Goal: Information Seeking & Learning: Learn about a topic

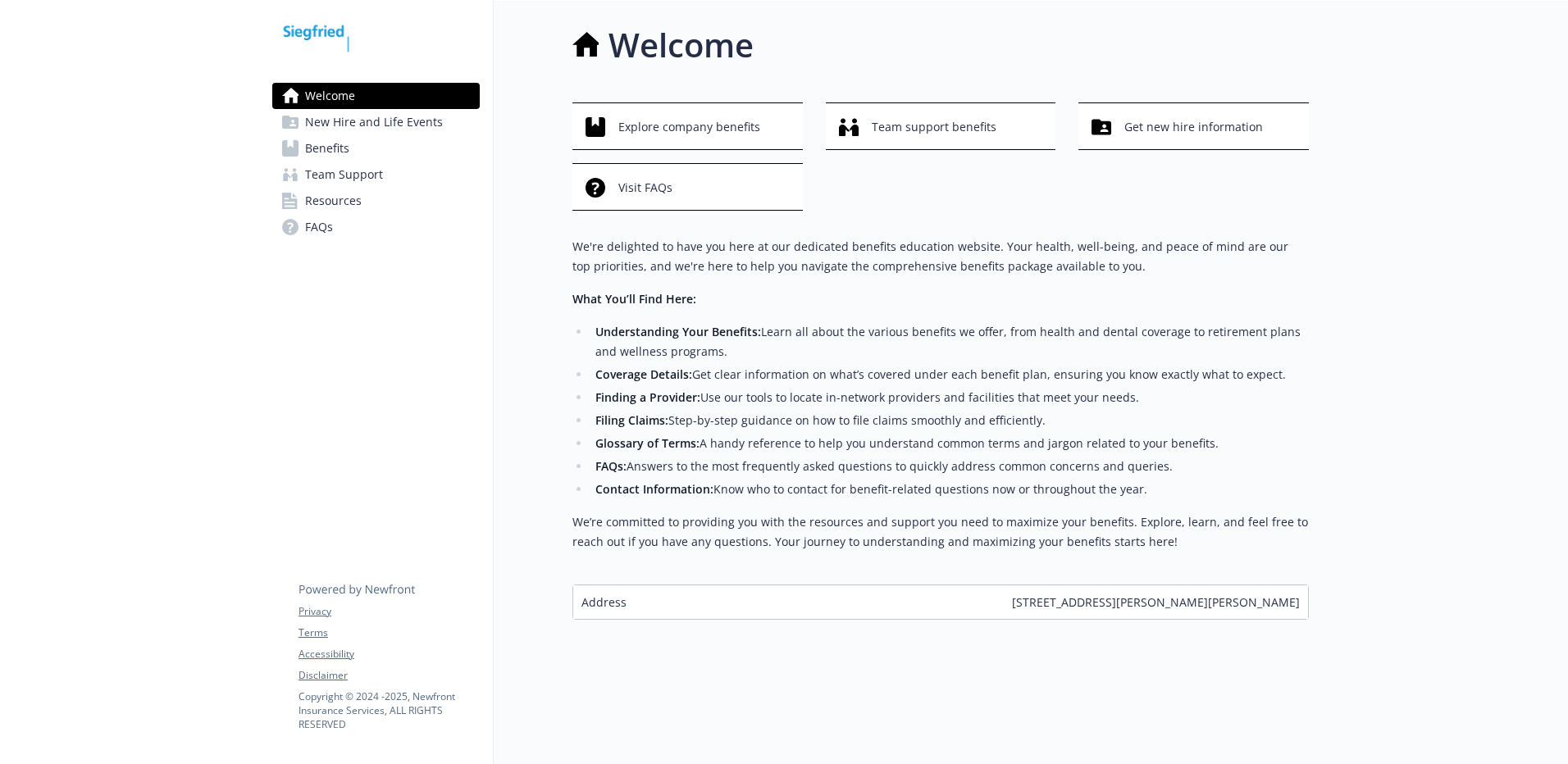
click at [339, 160] on li "Welcome New Hire and Life Events Benefits Team Support Resources FAQs" at bounding box center [376, 162] width 208 height 158
click at [340, 148] on span "Benefits" at bounding box center [326, 148] width 44 height 26
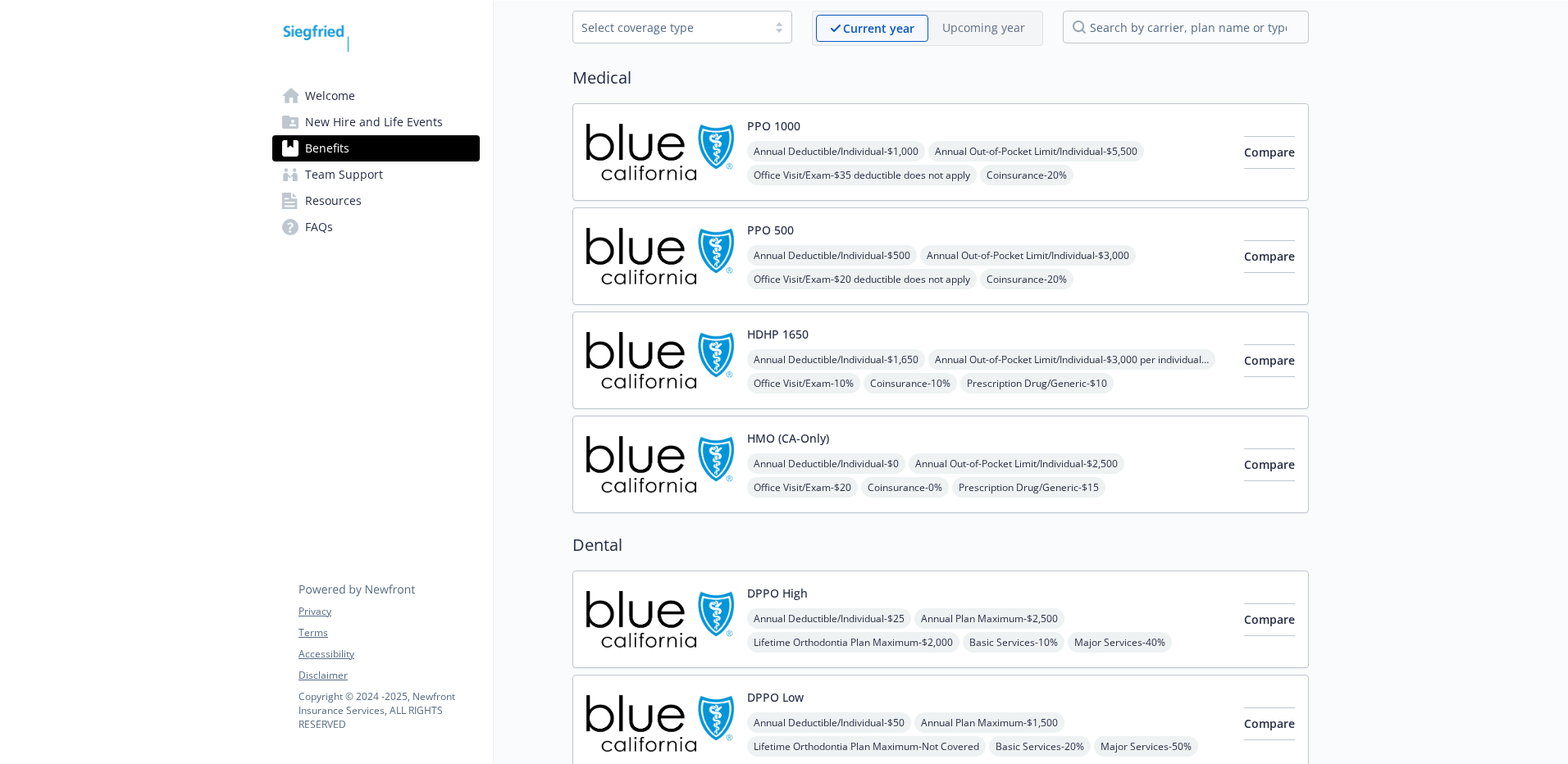
scroll to position [82, 0]
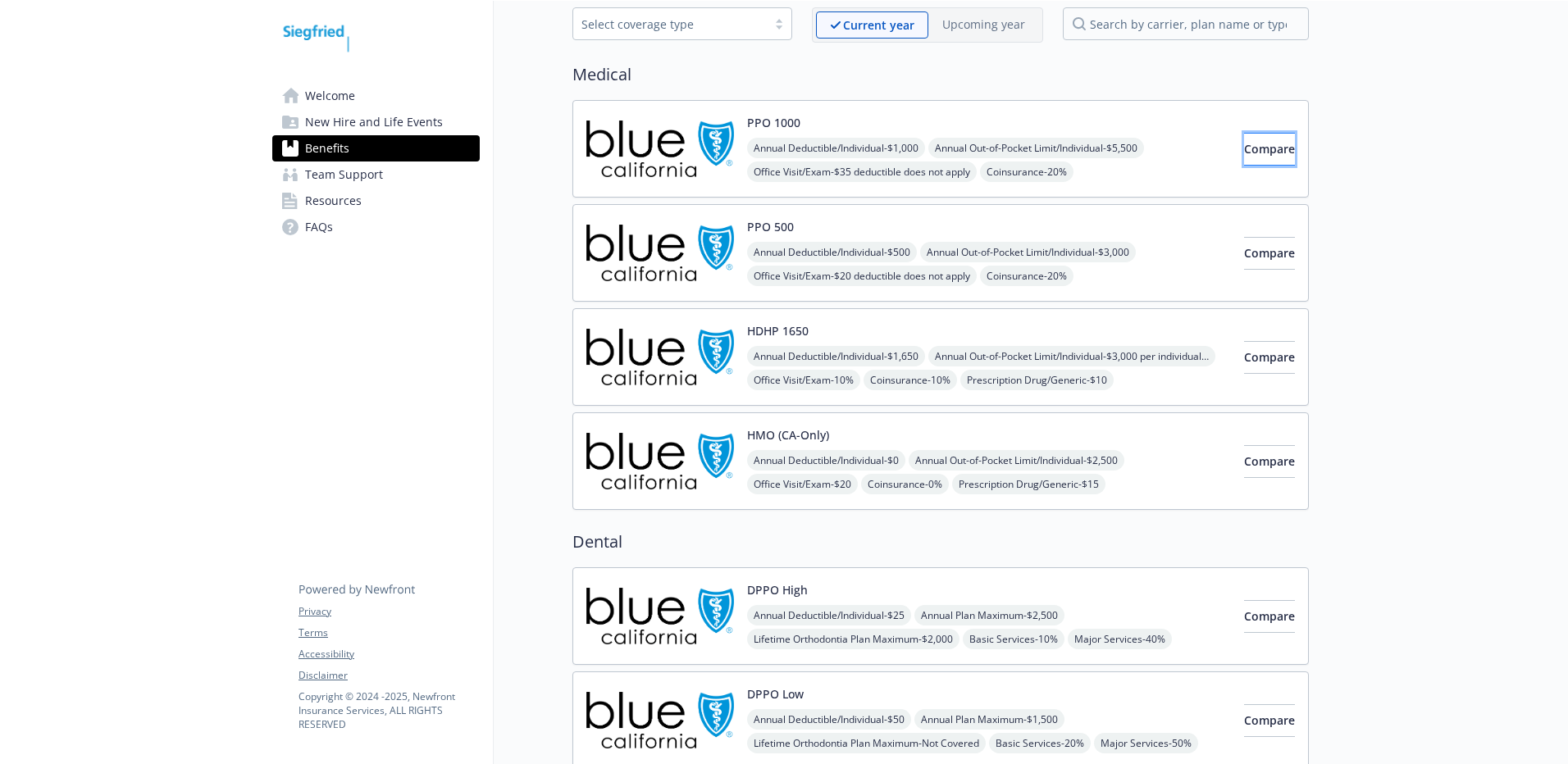
click at [1246, 153] on span "Compare" at bounding box center [1269, 149] width 51 height 16
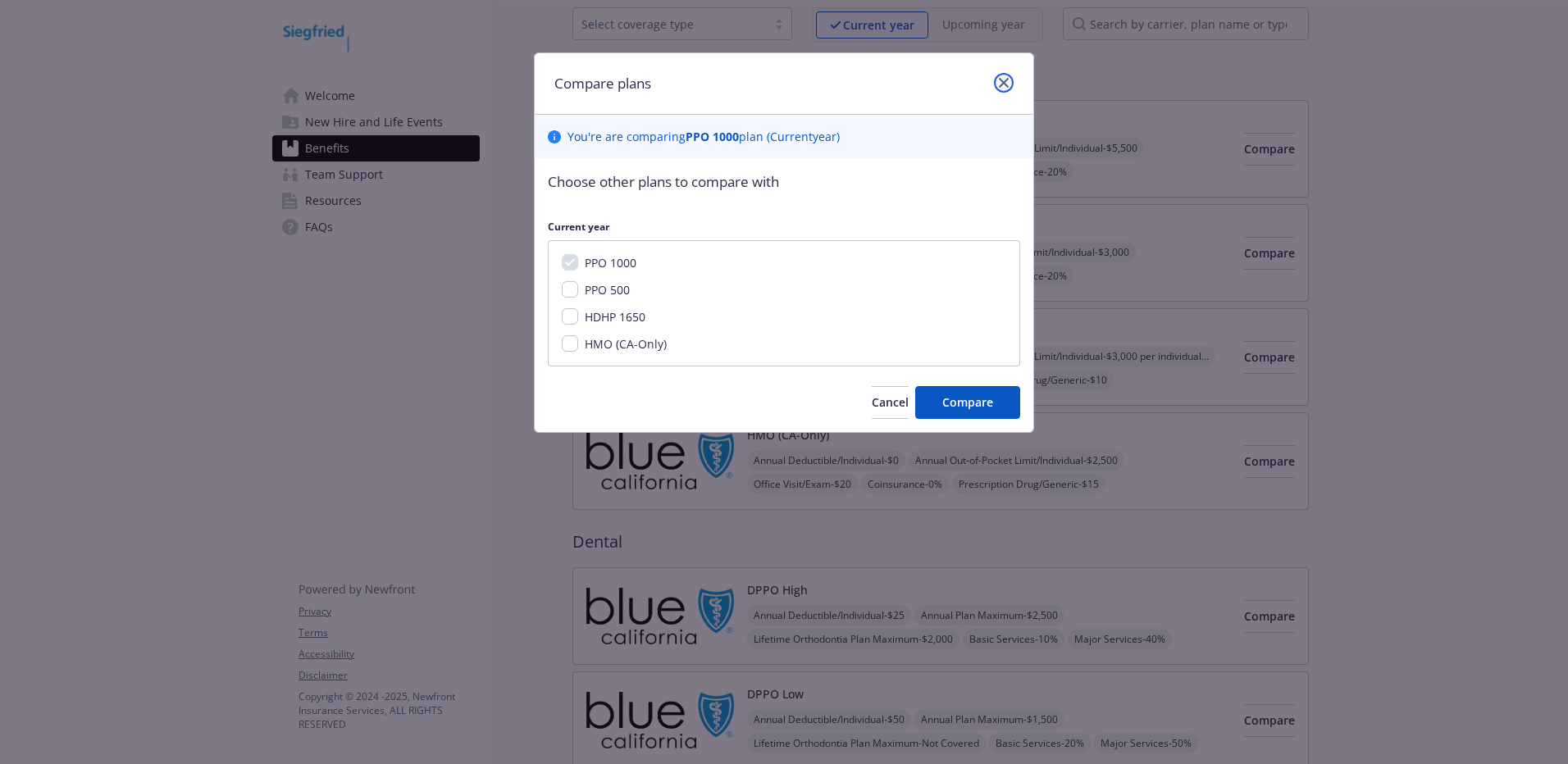
click at [1000, 77] on icon "close" at bounding box center [1004, 82] width 10 height 10
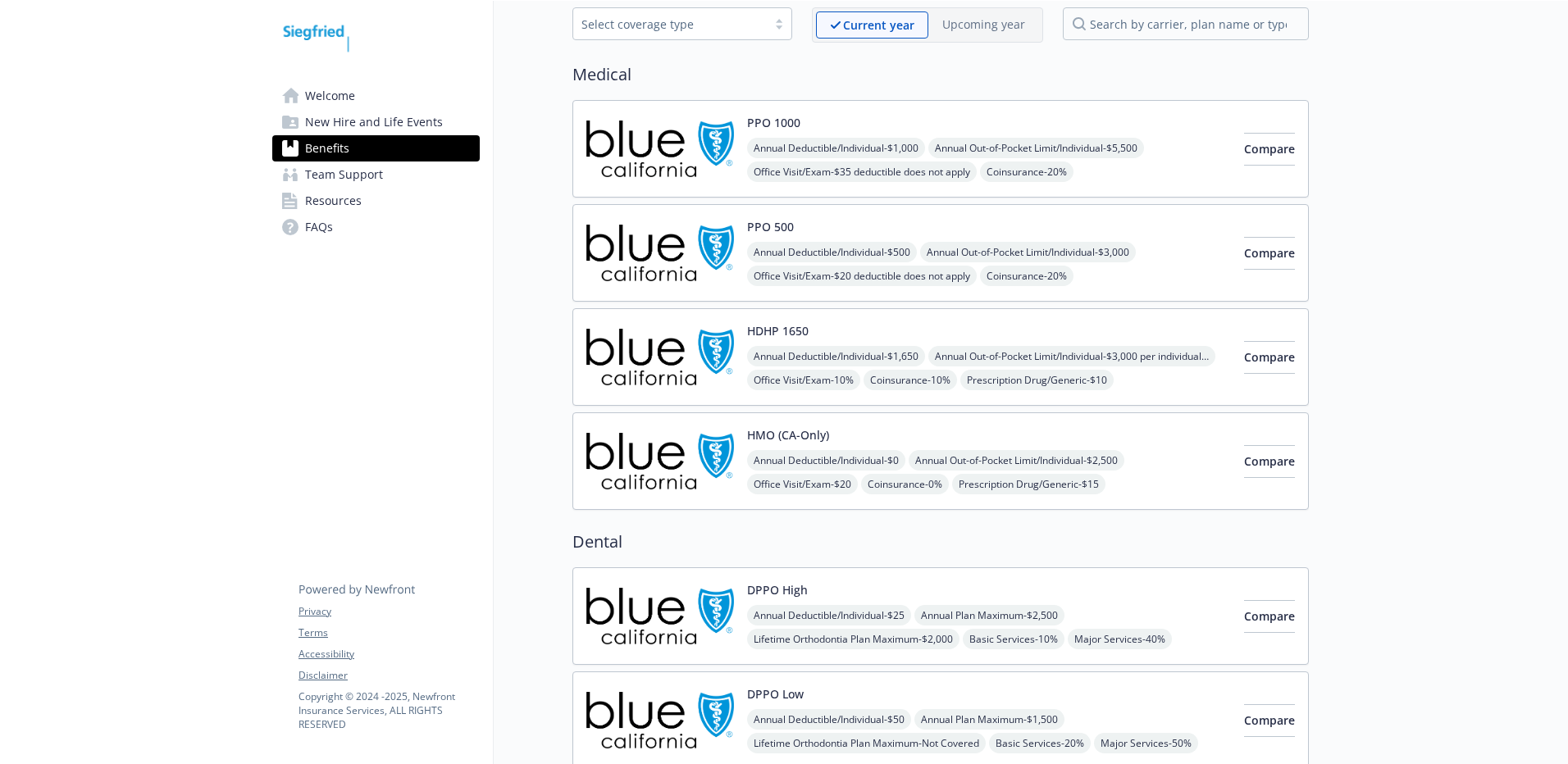
click at [941, 121] on div "PPO 1000 Annual Deductible/Individual - $1,000 Annual Out-of-Pocket Limit/Indiv…" at bounding box center [989, 148] width 484 height 70
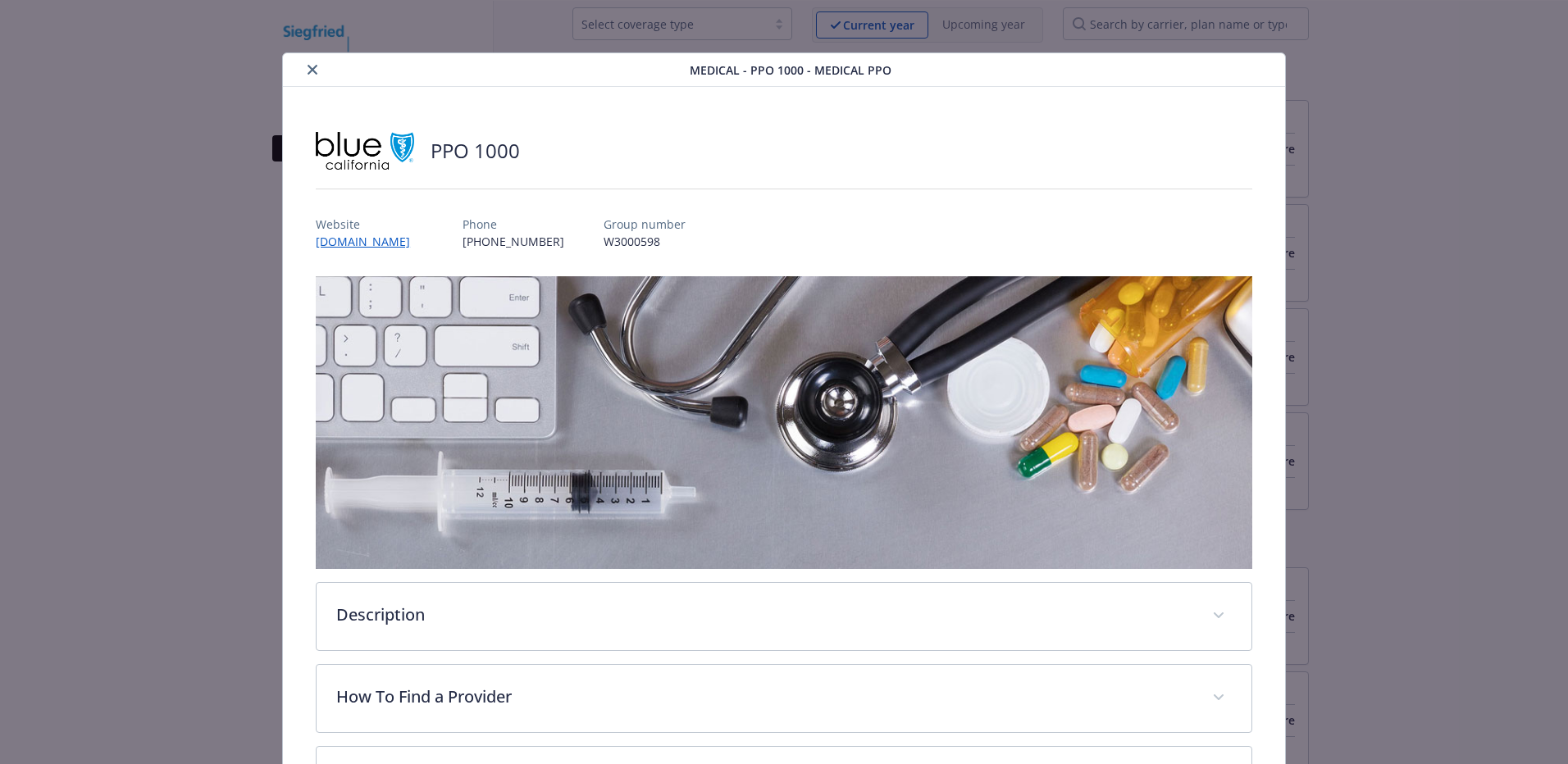
scroll to position [49, 0]
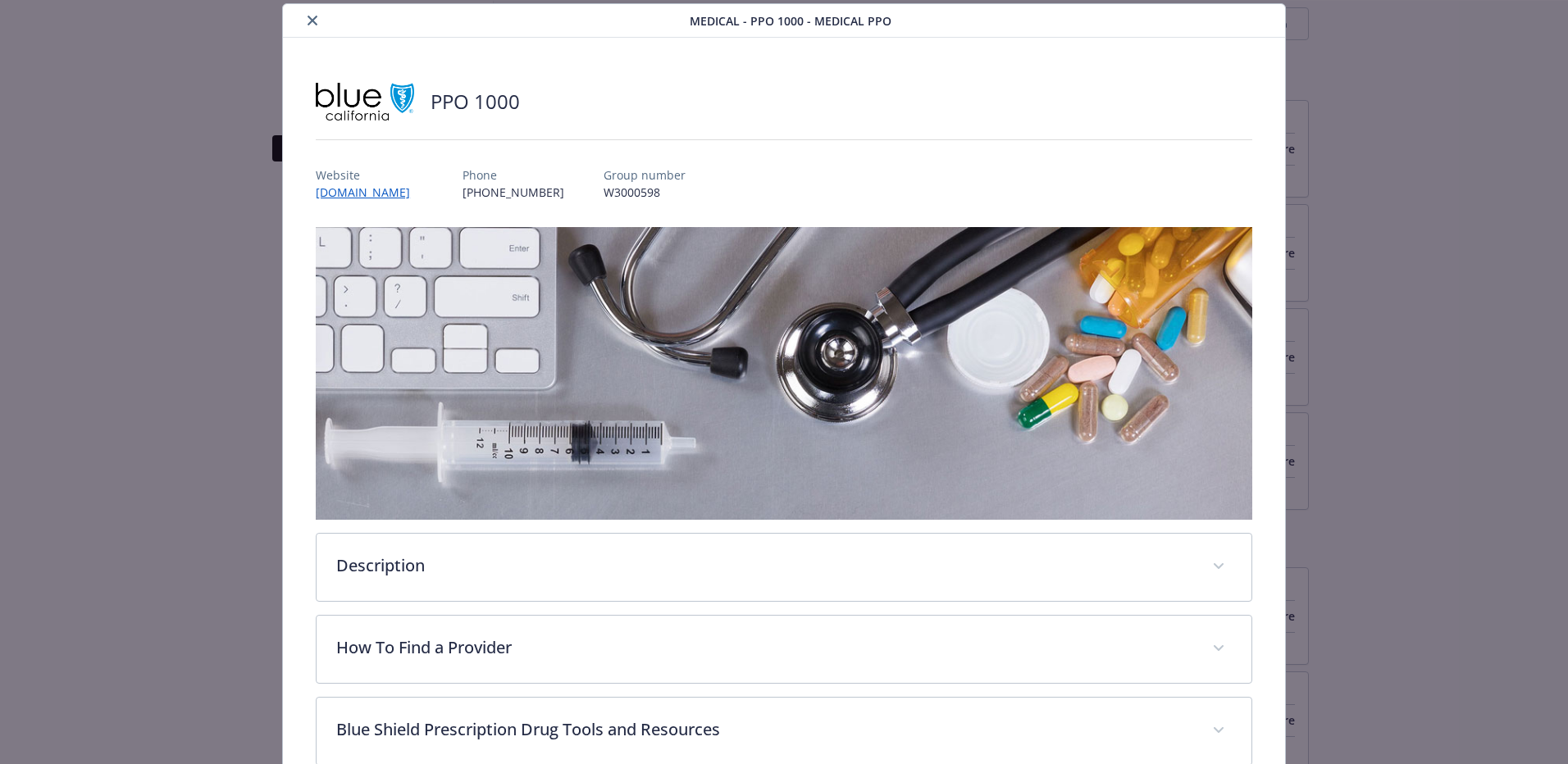
click at [317, 21] on button "close" at bounding box center [313, 21] width 20 height 20
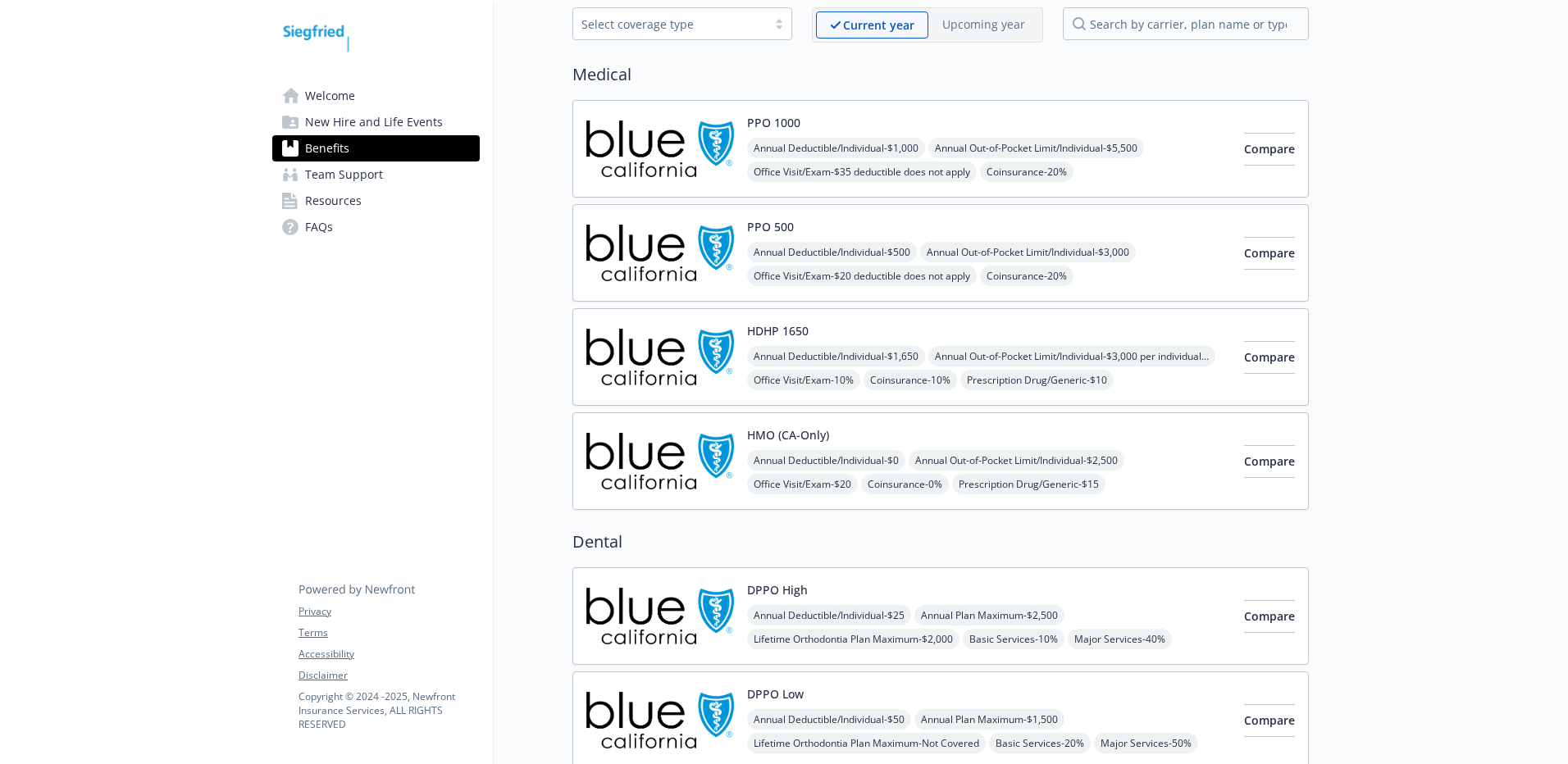
click at [652, 158] on img at bounding box center [660, 148] width 148 height 70
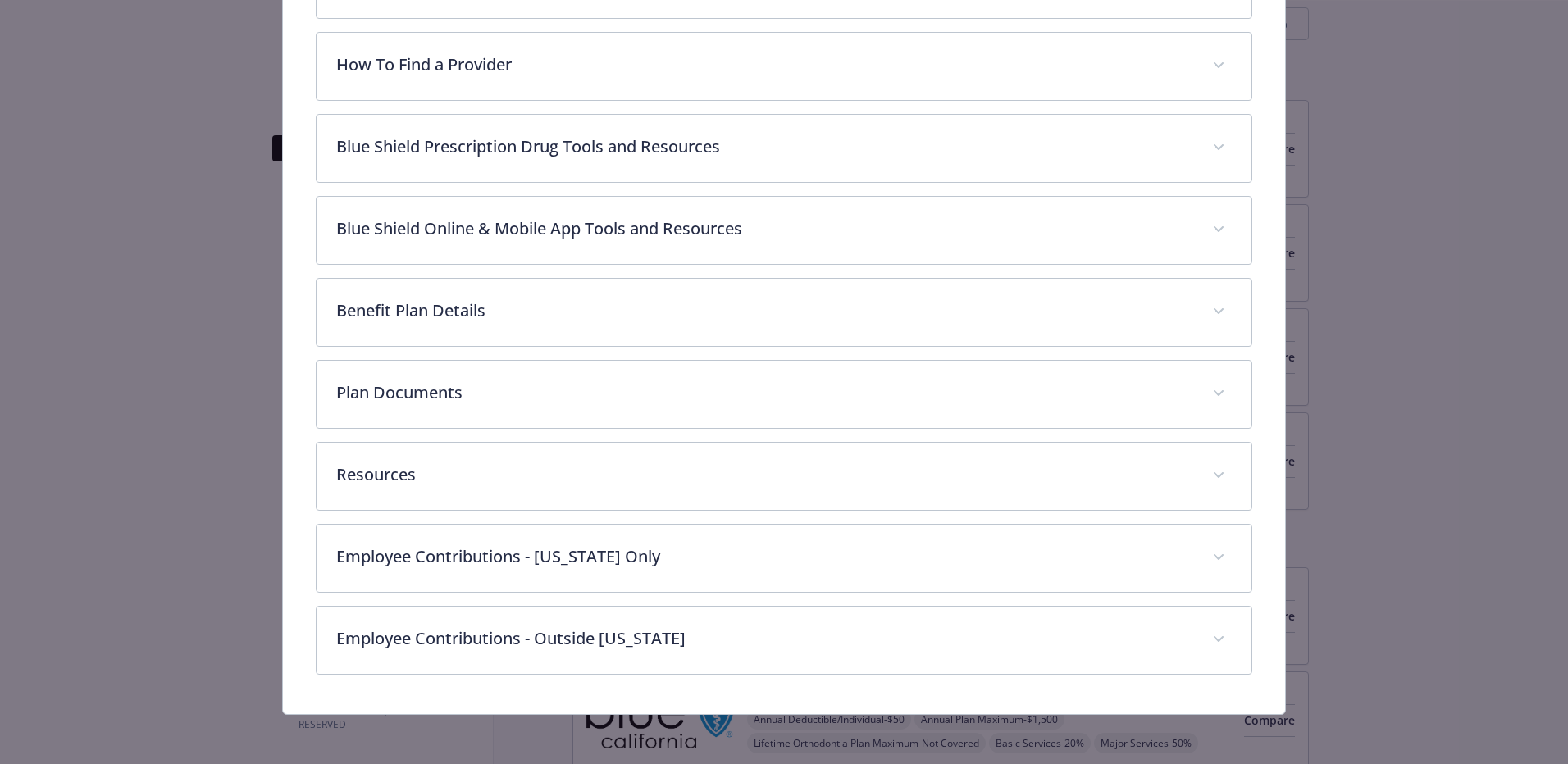
scroll to position [633, 0]
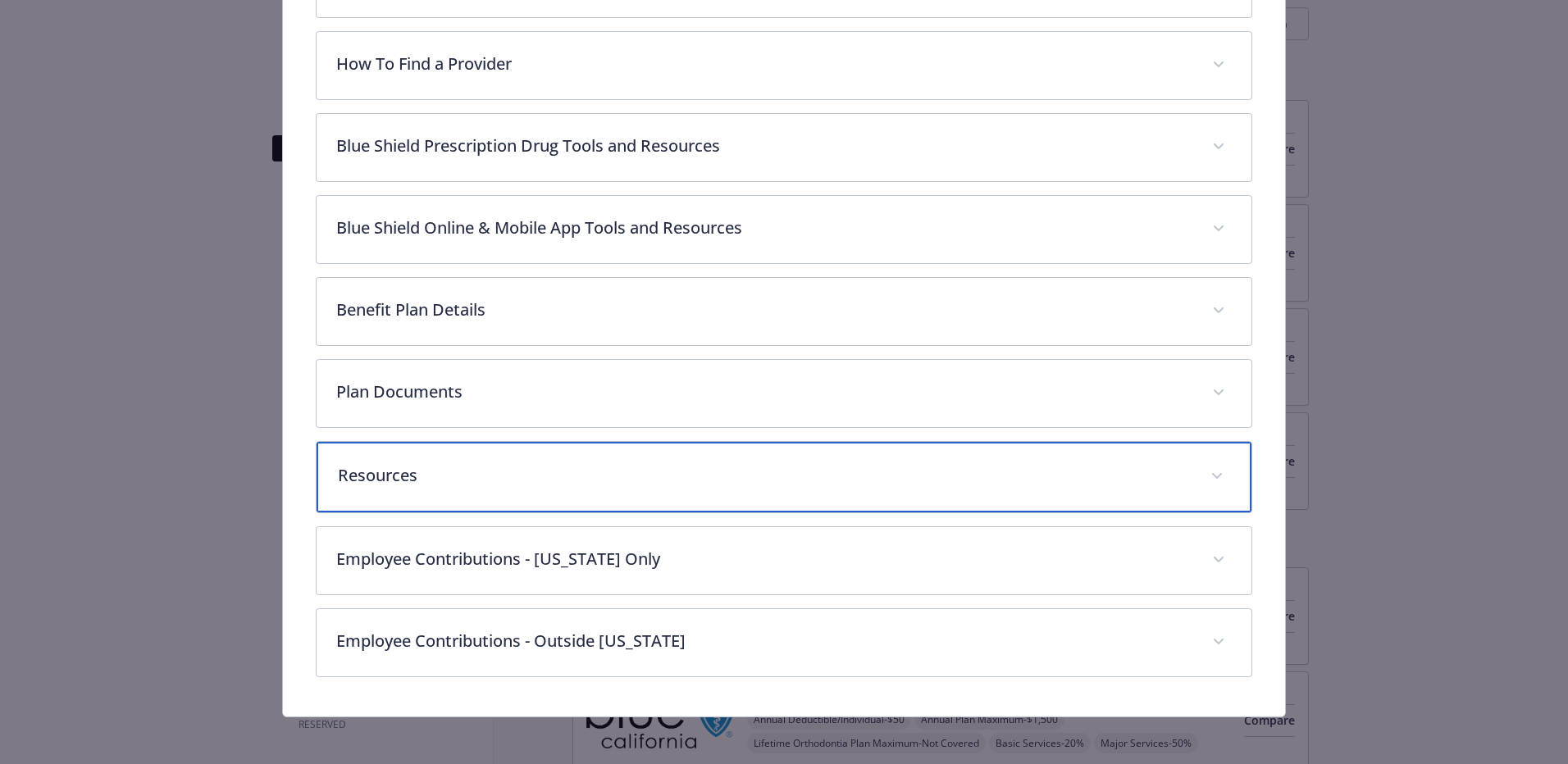
click at [1117, 475] on p "Resources" at bounding box center [764, 475] width 853 height 24
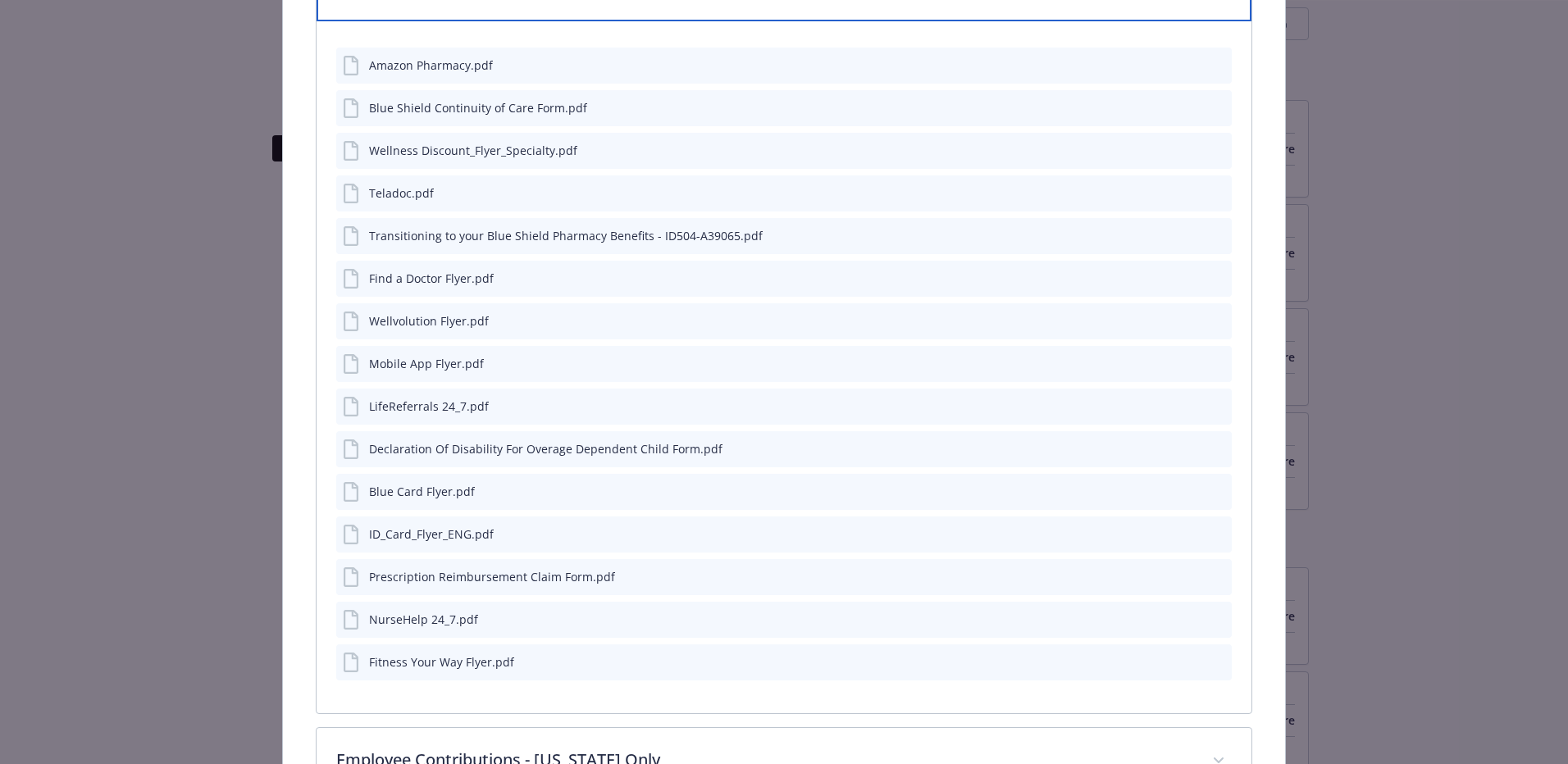
scroll to position [1124, 0]
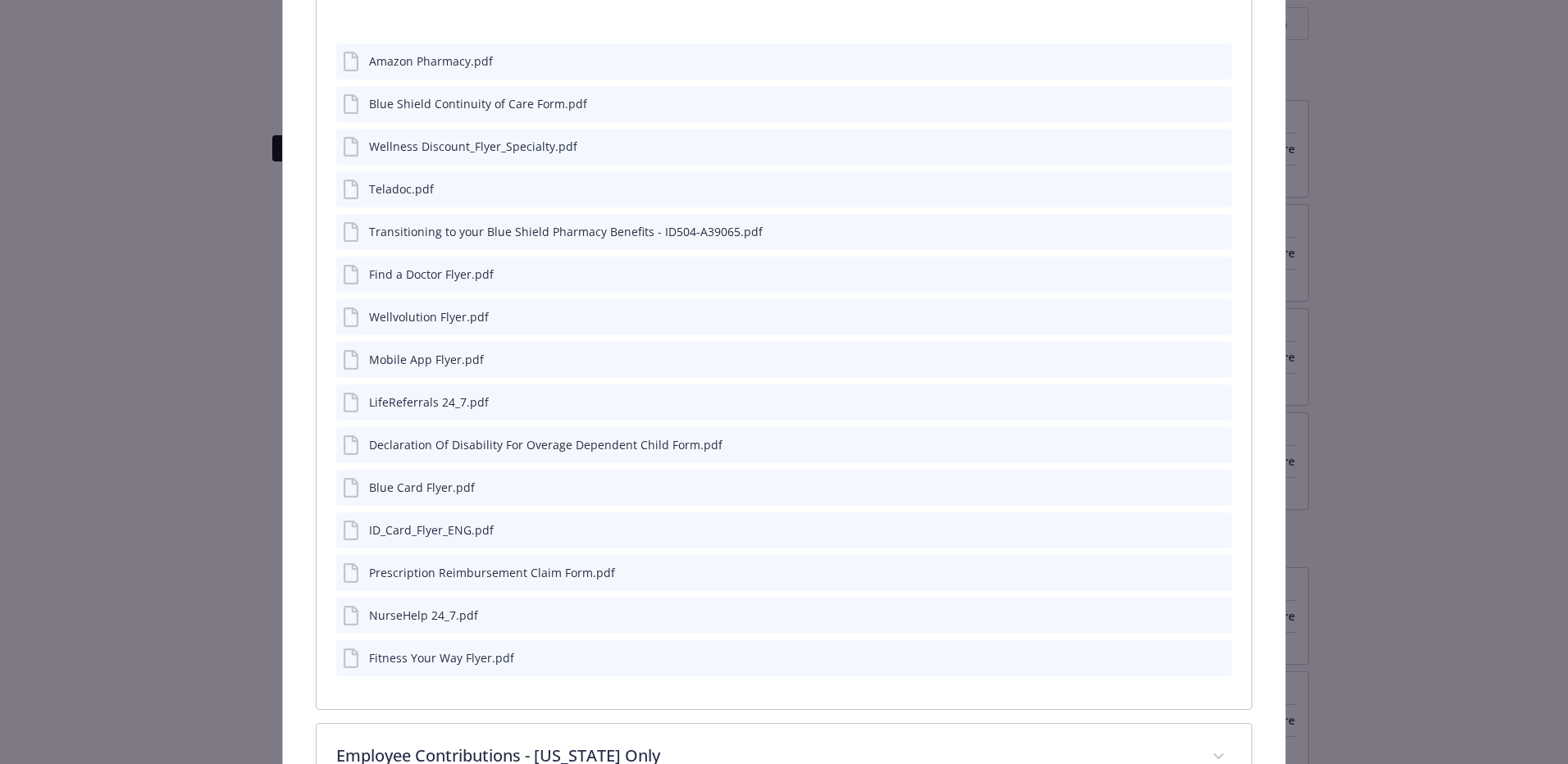
click at [1208, 142] on icon "preview file" at bounding box center [1215, 145] width 15 height 12
click at [1214, 309] on button "preview file" at bounding box center [1216, 315] width 18 height 15
click at [1213, 481] on icon "preview file" at bounding box center [1215, 486] width 15 height 12
click at [1208, 652] on icon "preview file" at bounding box center [1215, 656] width 15 height 12
click at [1210, 609] on icon "preview file" at bounding box center [1215, 615] width 15 height 12
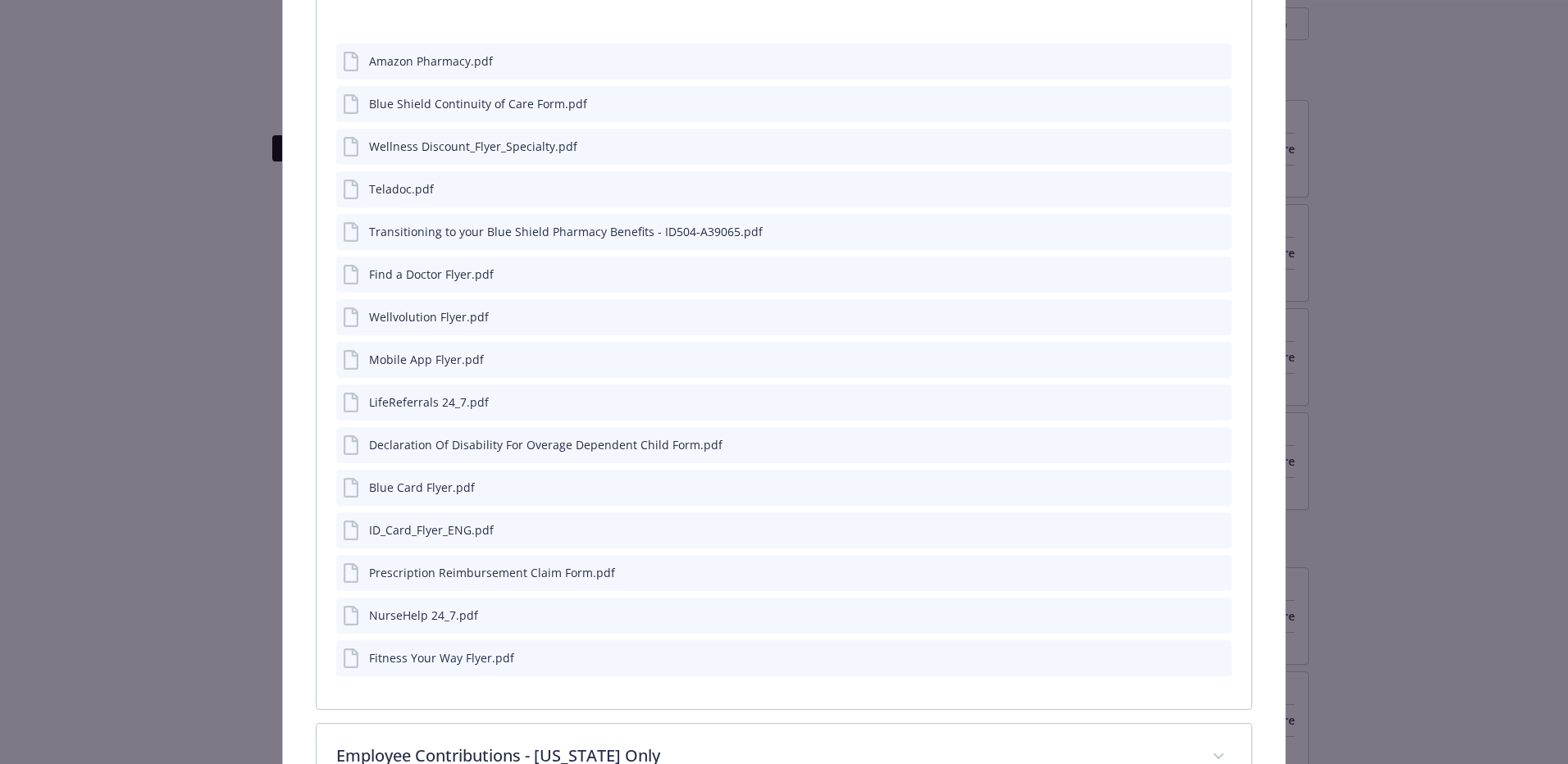
click at [1211, 185] on icon "preview file" at bounding box center [1215, 189] width 15 height 12
click at [1214, 143] on button "preview file" at bounding box center [1216, 145] width 18 height 15
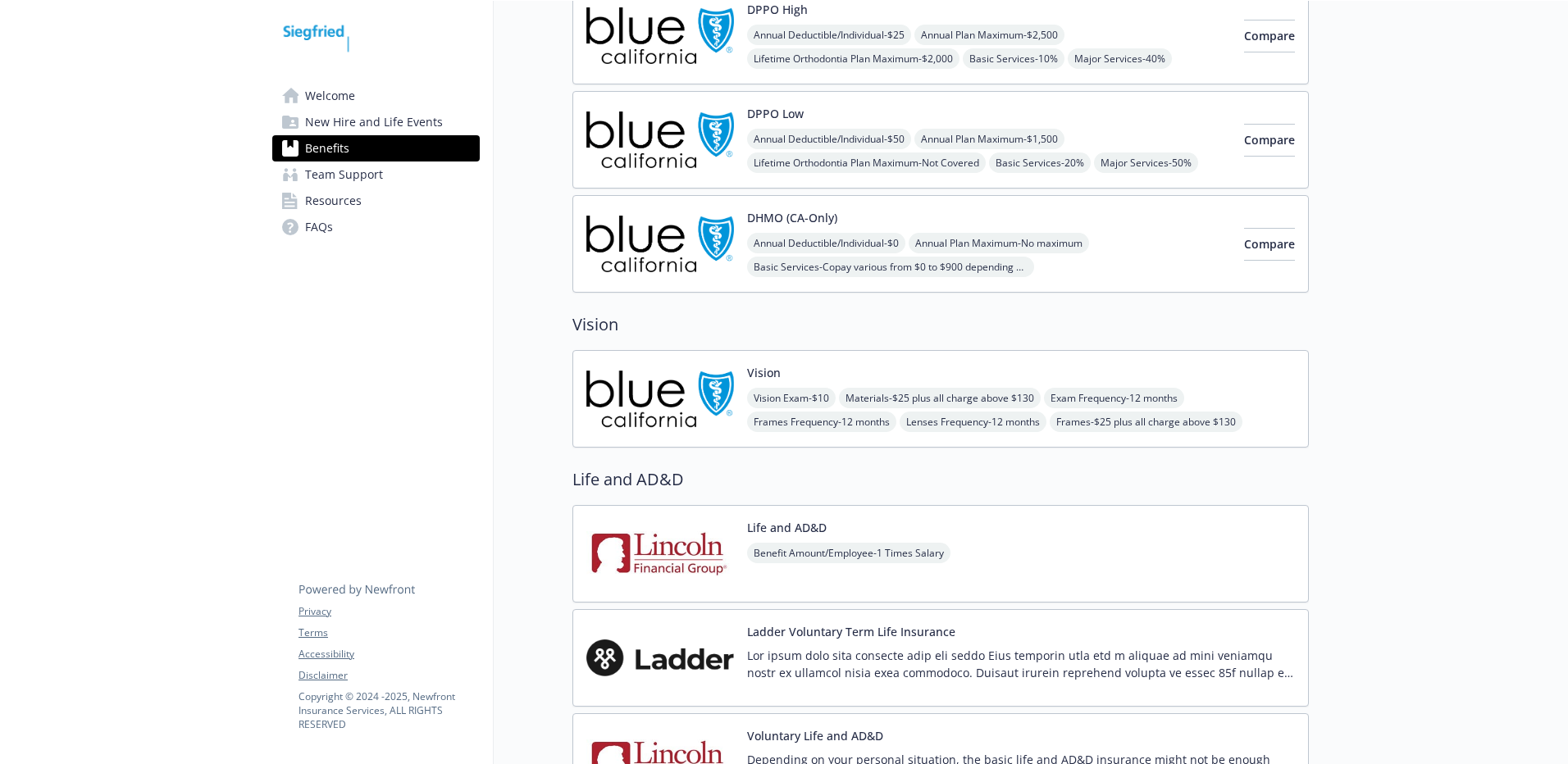
scroll to position [901, 0]
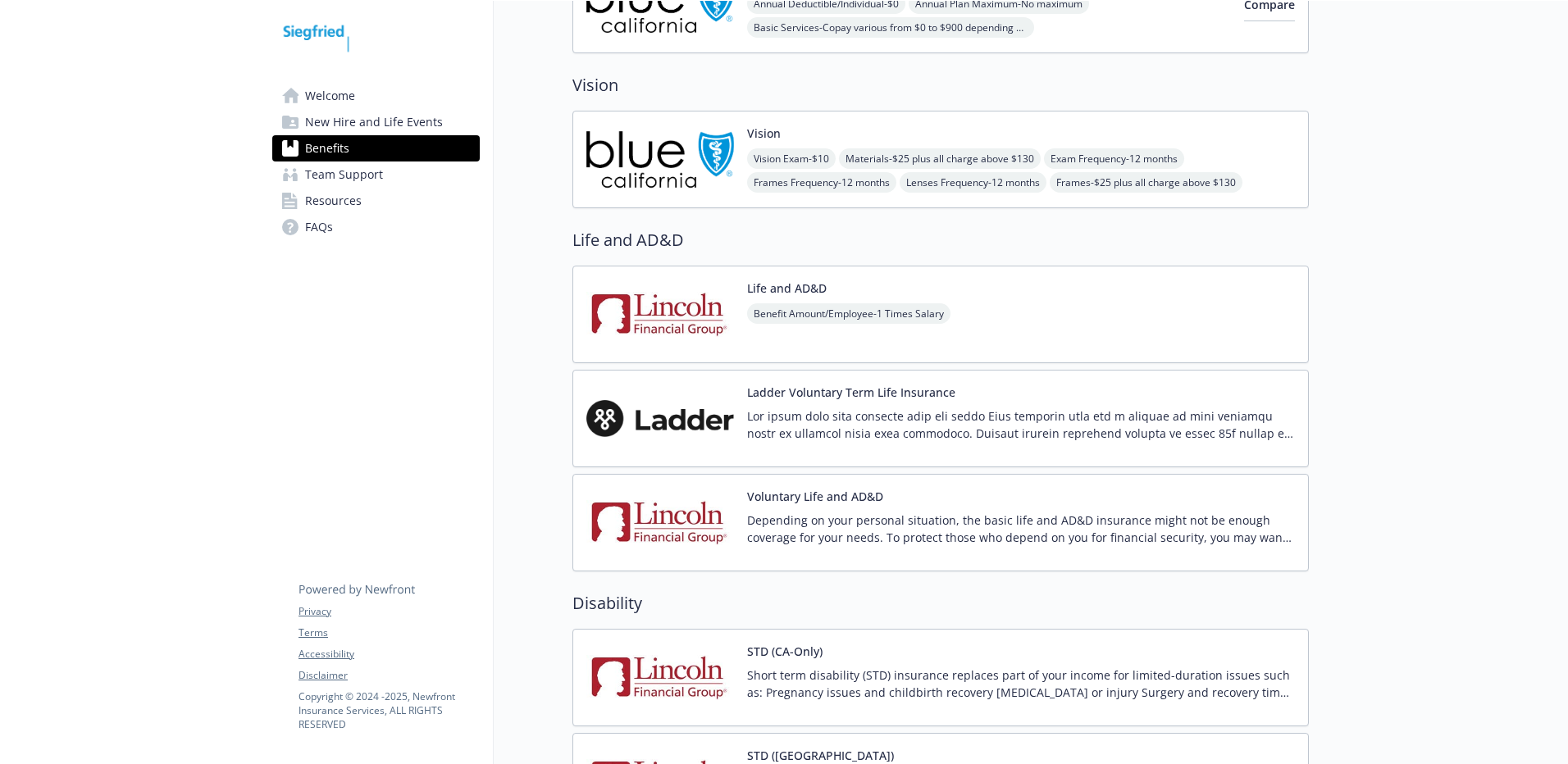
click at [632, 319] on img at bounding box center [660, 313] width 148 height 70
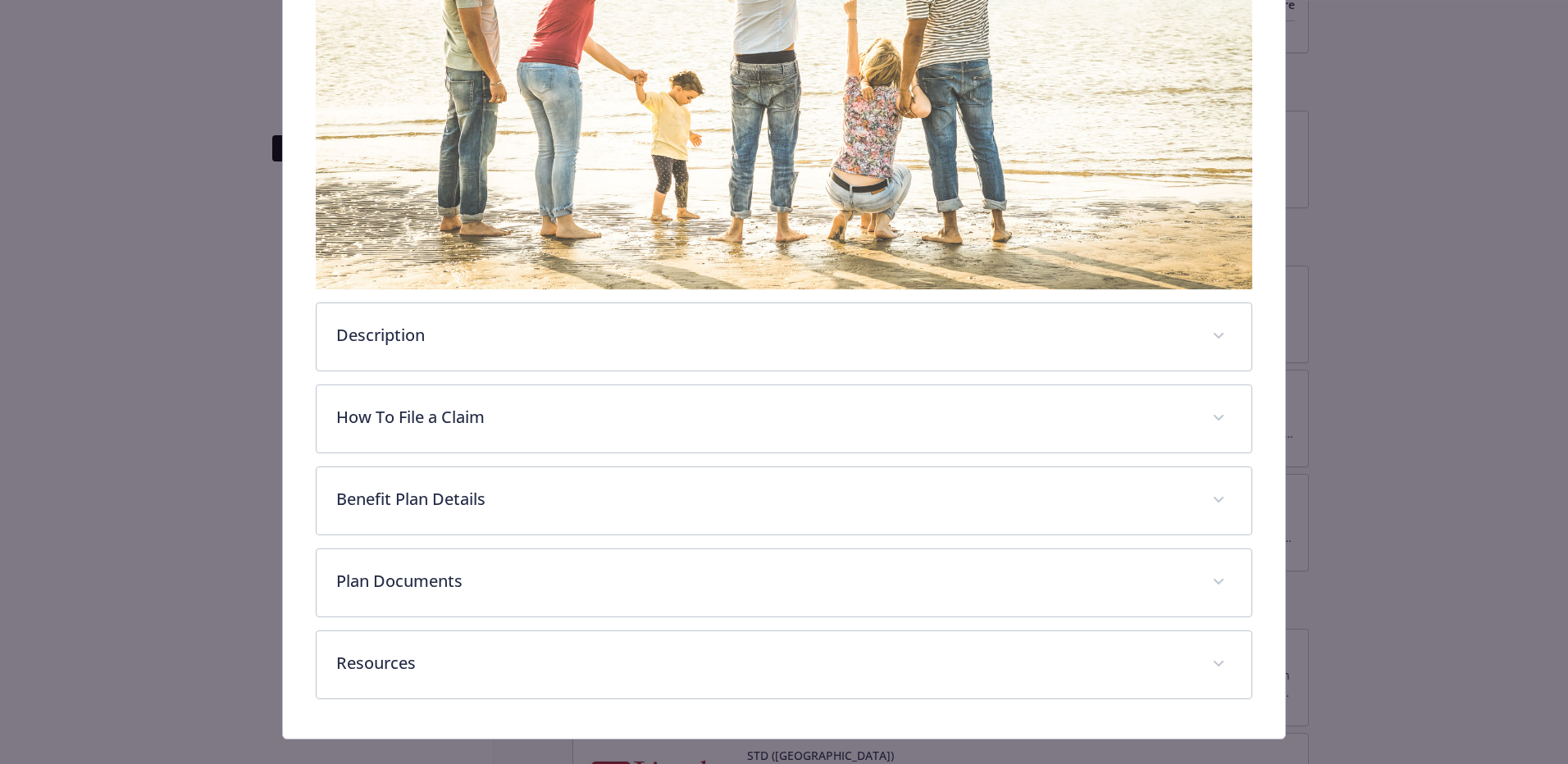
scroll to position [305, 0]
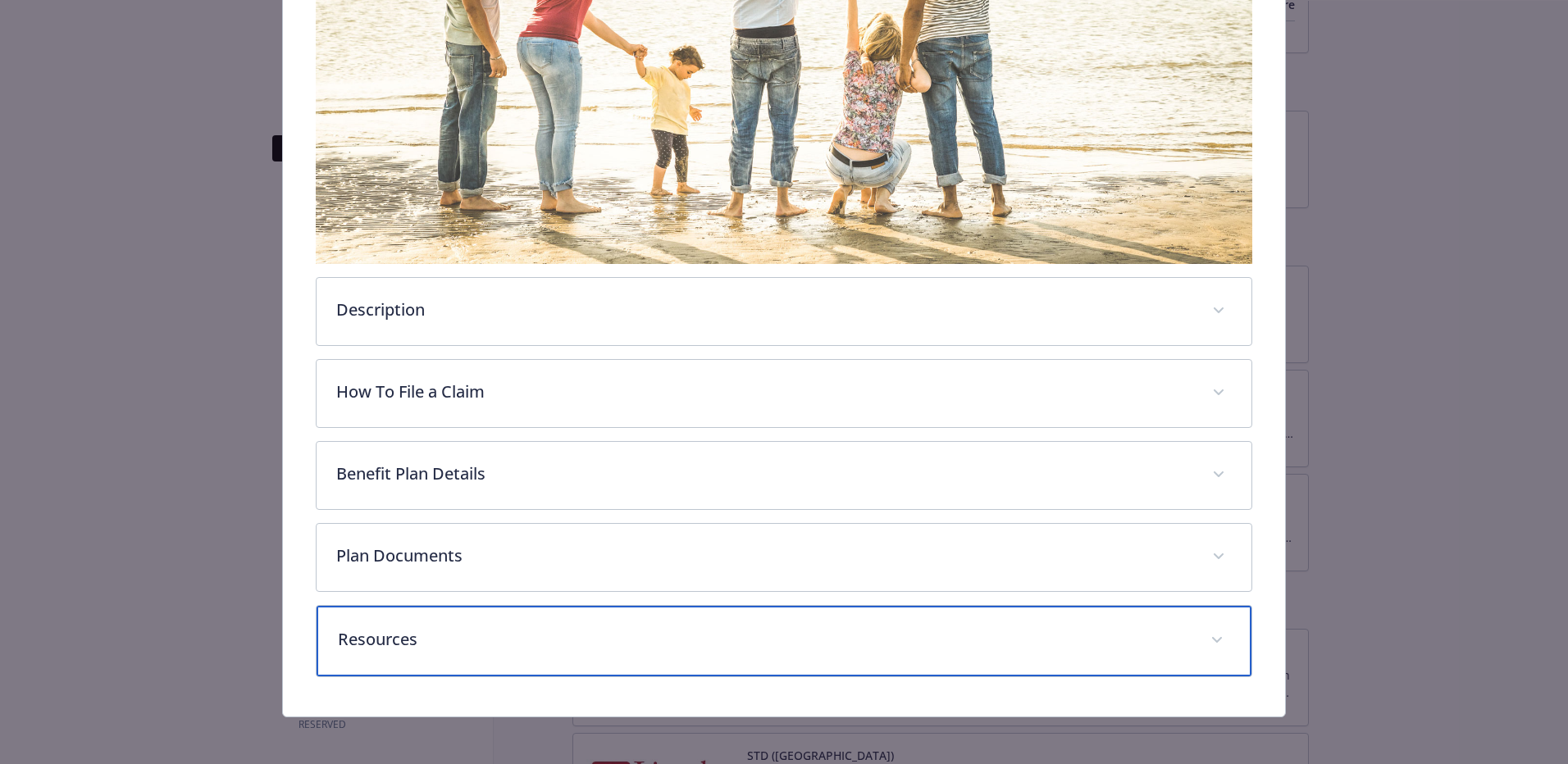
click at [1228, 627] on div "Resources" at bounding box center [784, 641] width 935 height 71
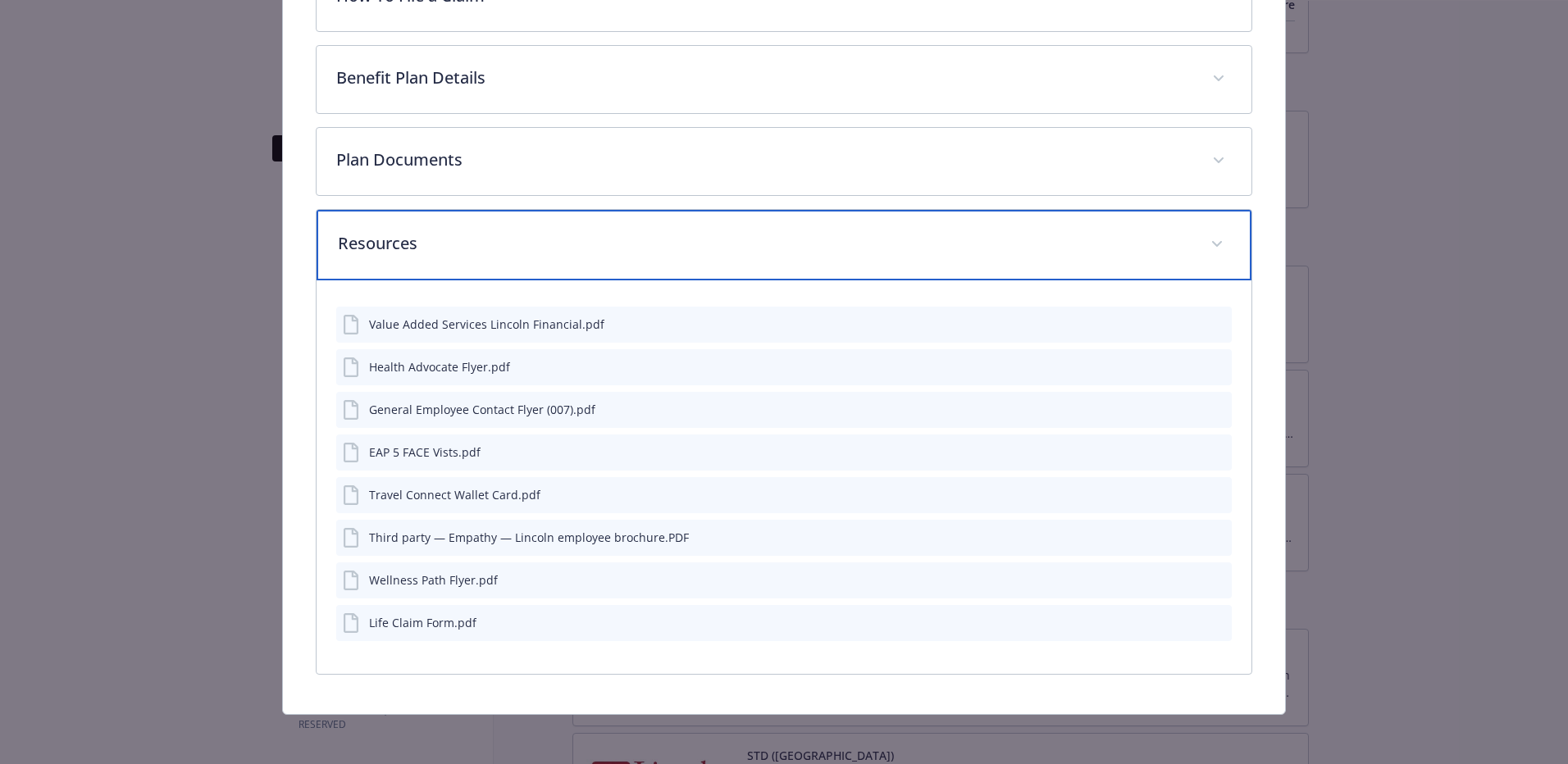
scroll to position [701, 0]
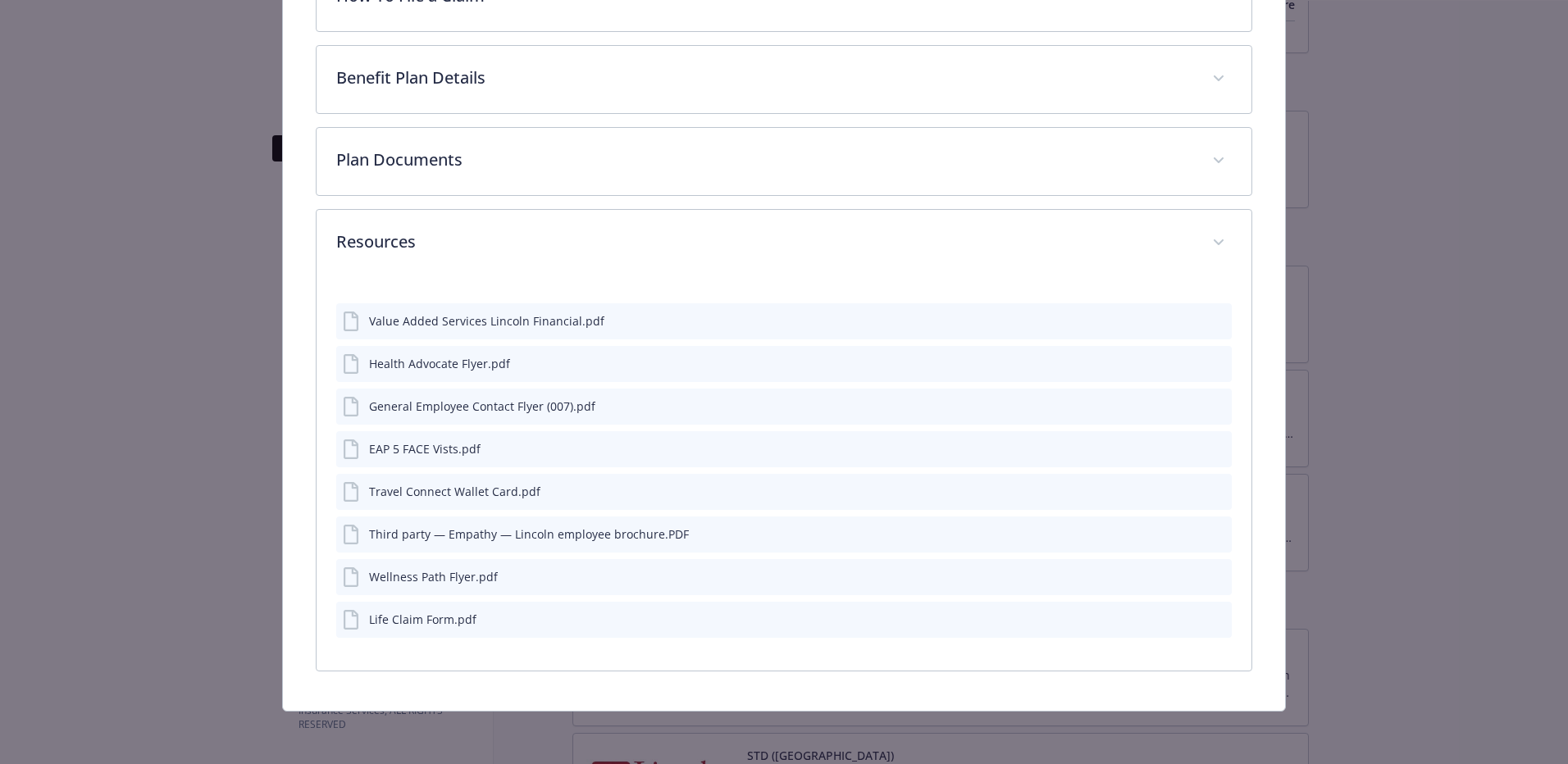
click at [1211, 360] on icon "preview file" at bounding box center [1215, 363] width 15 height 12
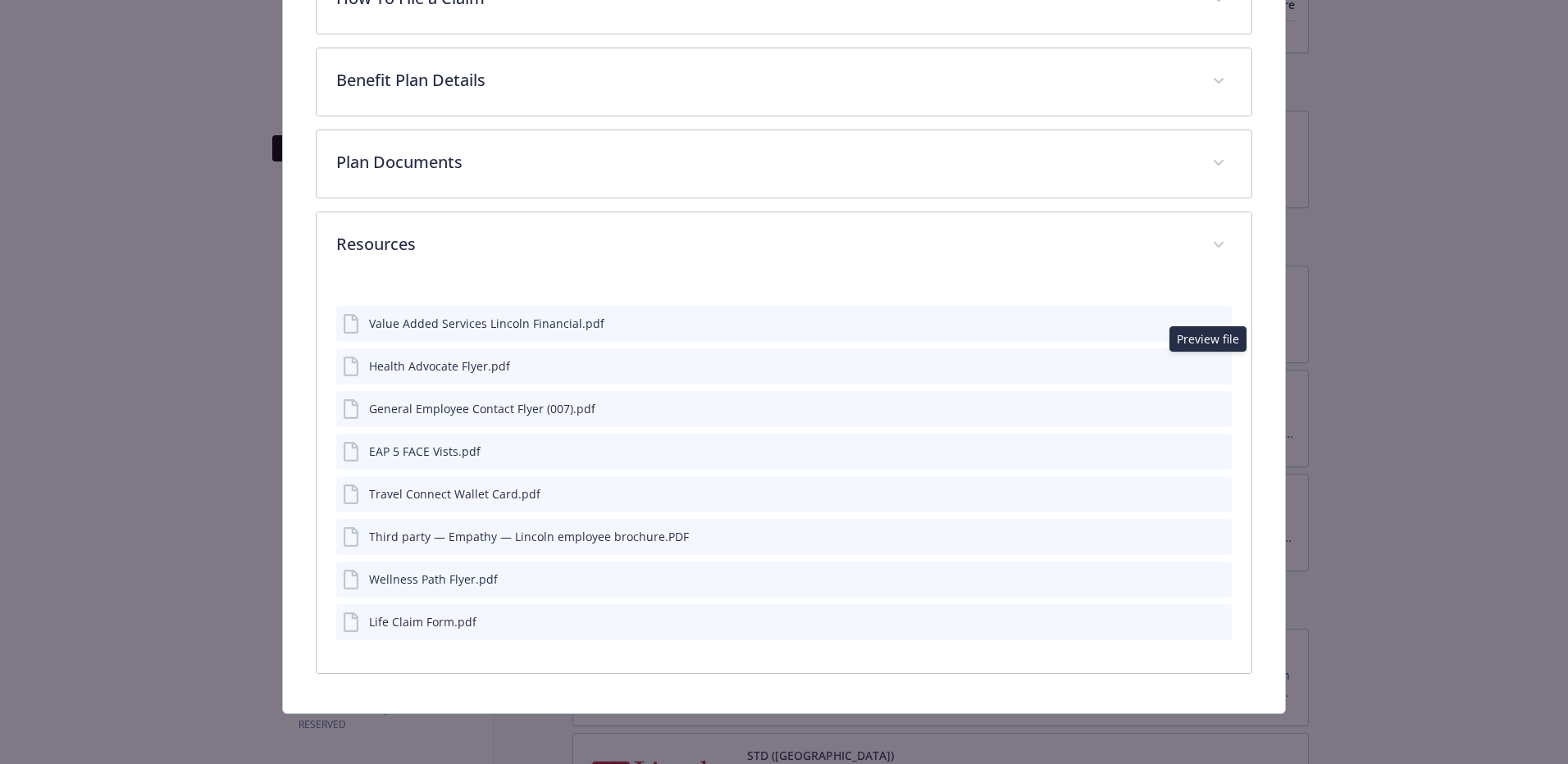
click at [1210, 575] on icon "preview file" at bounding box center [1215, 579] width 15 height 12
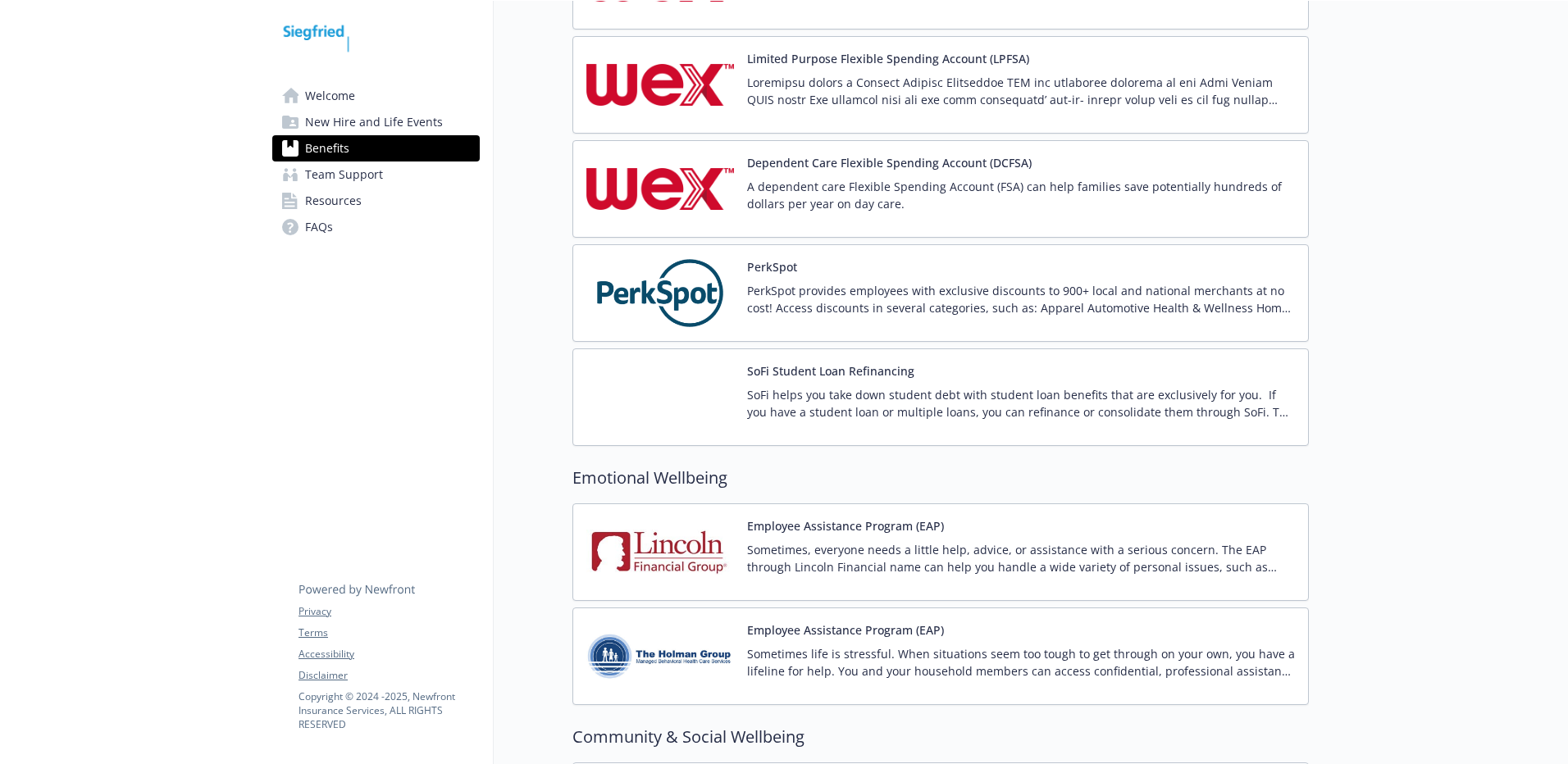
scroll to position [2623, 0]
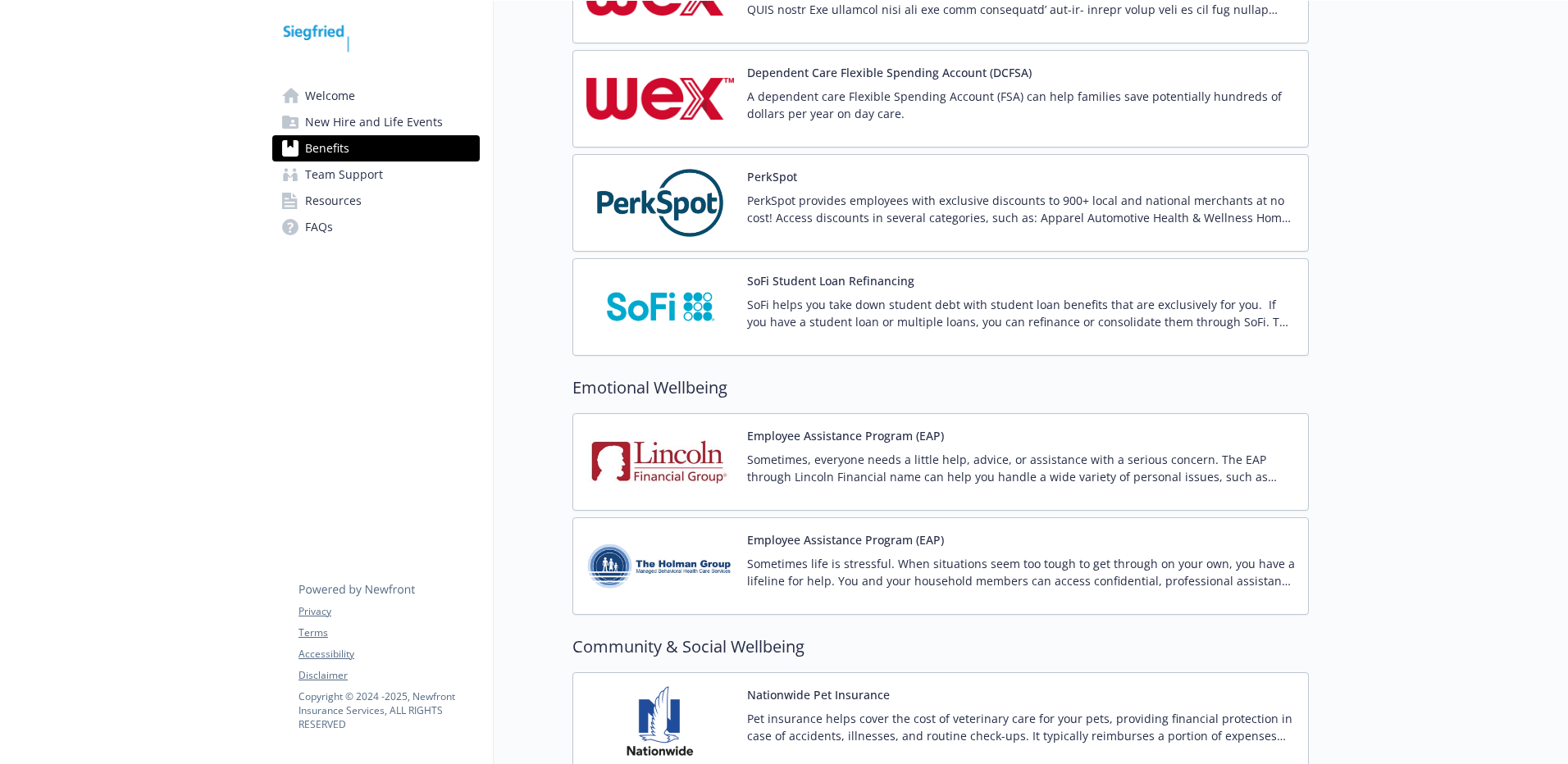
click at [683, 311] on img at bounding box center [660, 307] width 148 height 70
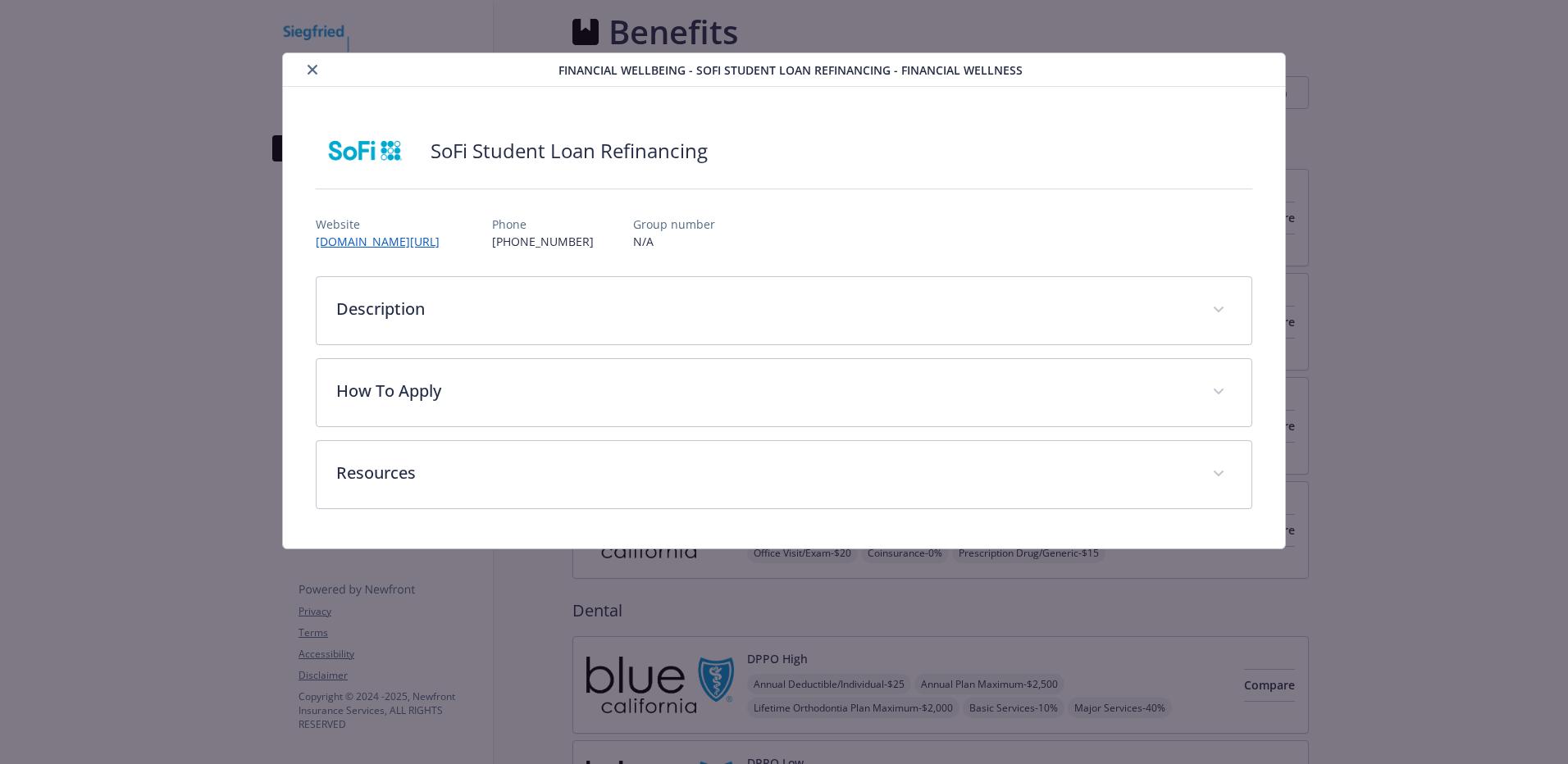
scroll to position [2623, 0]
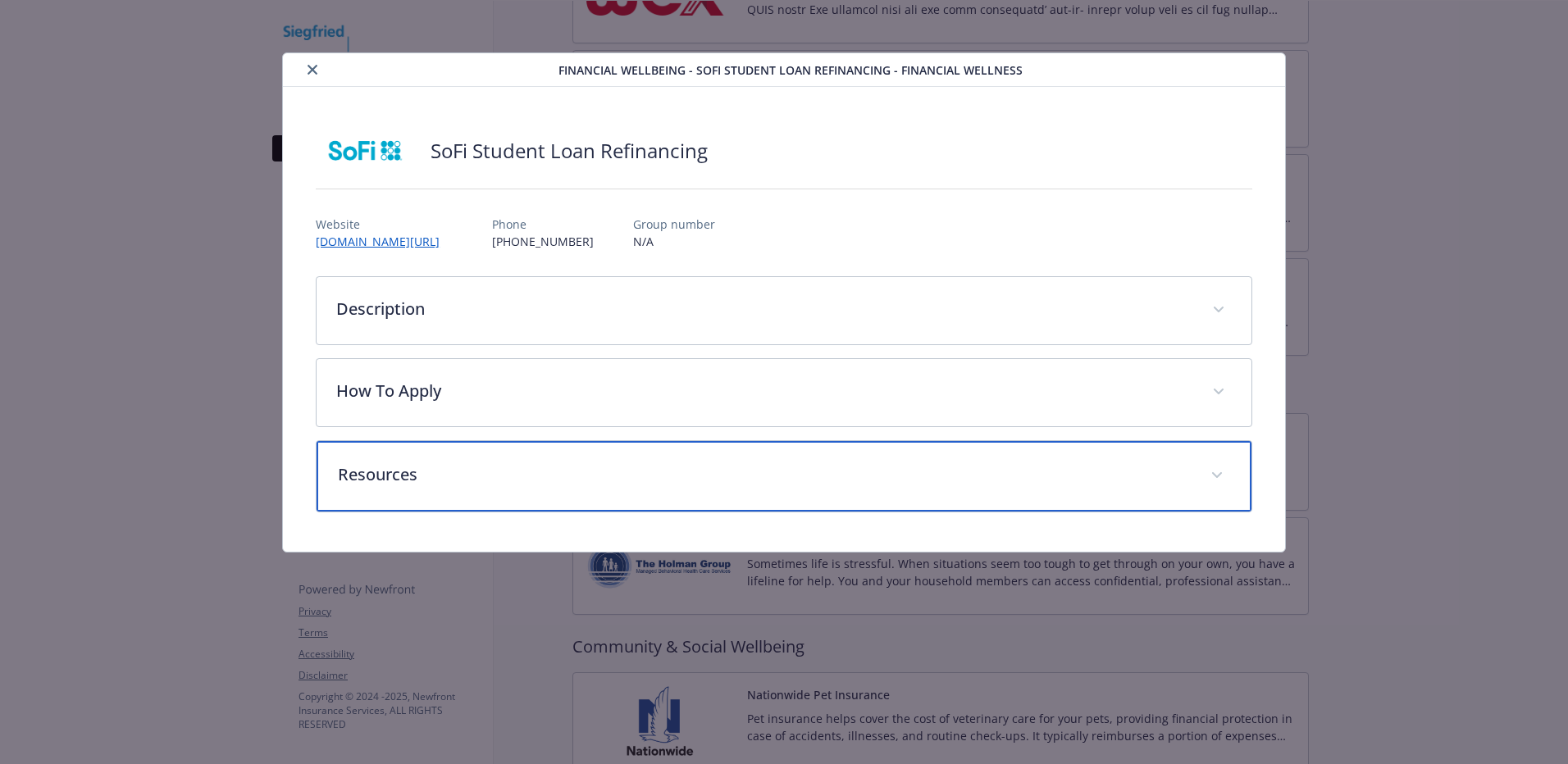
click at [777, 480] on p "Resources" at bounding box center [764, 474] width 853 height 24
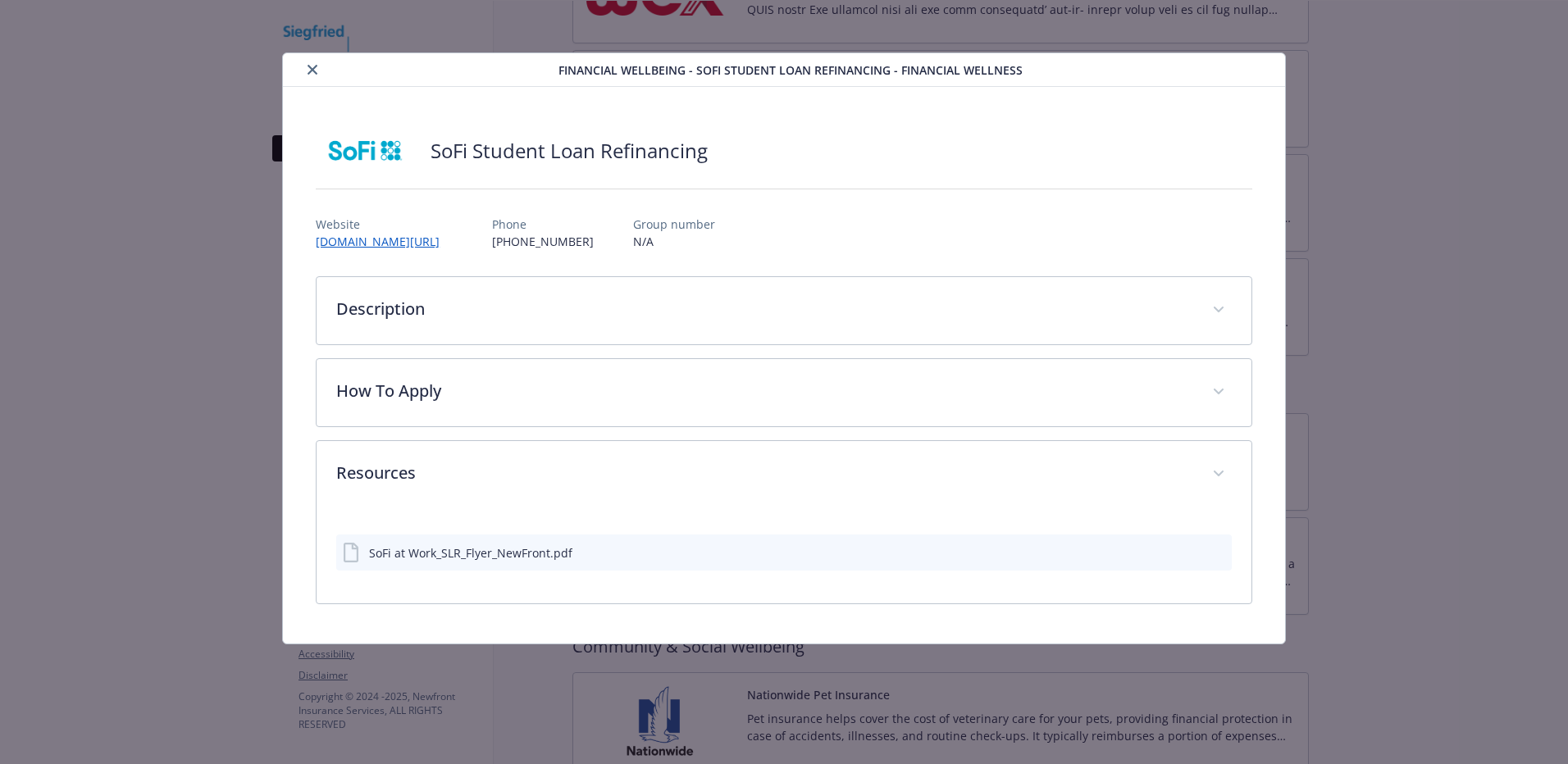
click at [1213, 555] on icon "preview file" at bounding box center [1215, 551] width 15 height 12
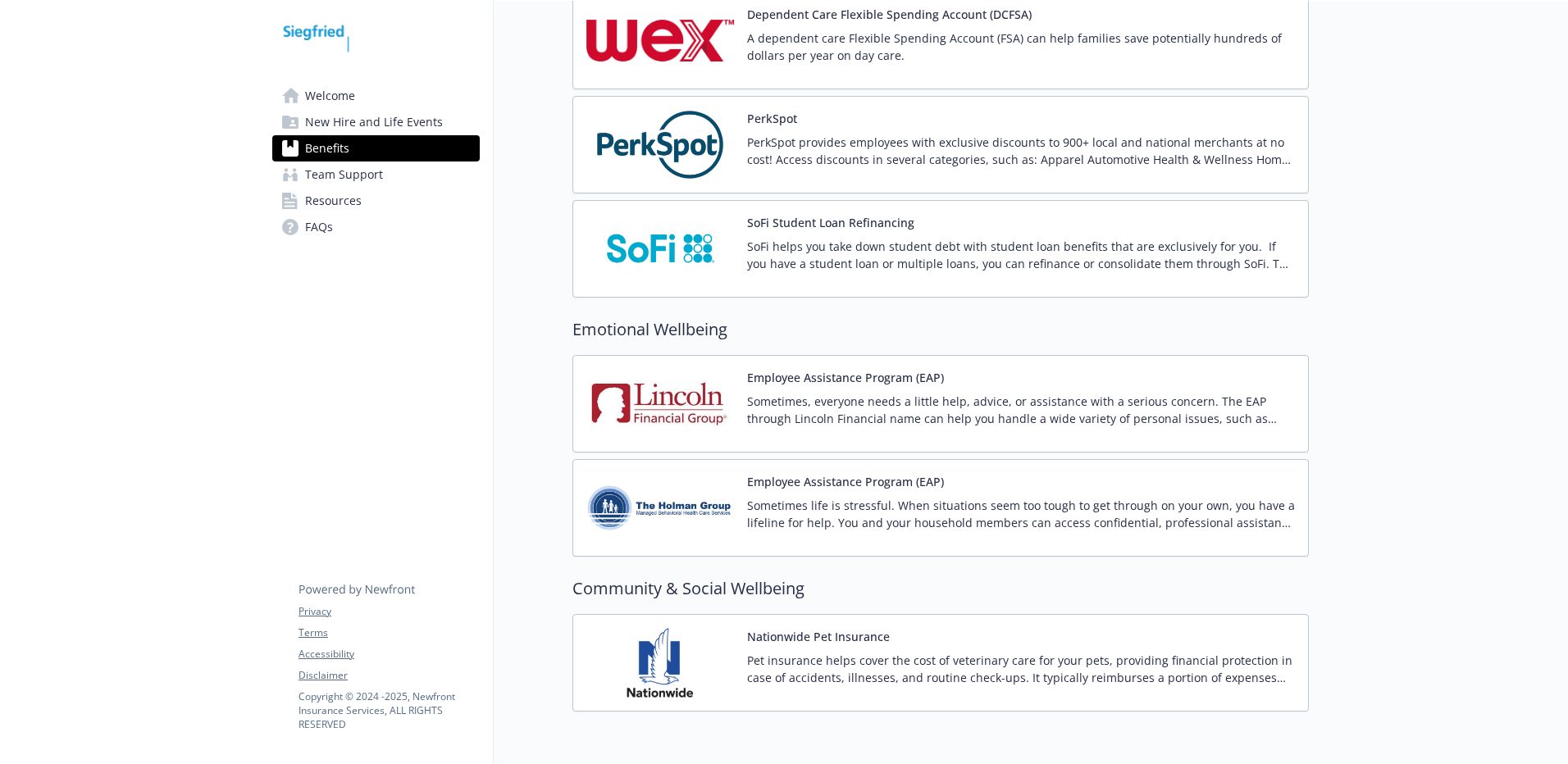
scroll to position [2758, 0]
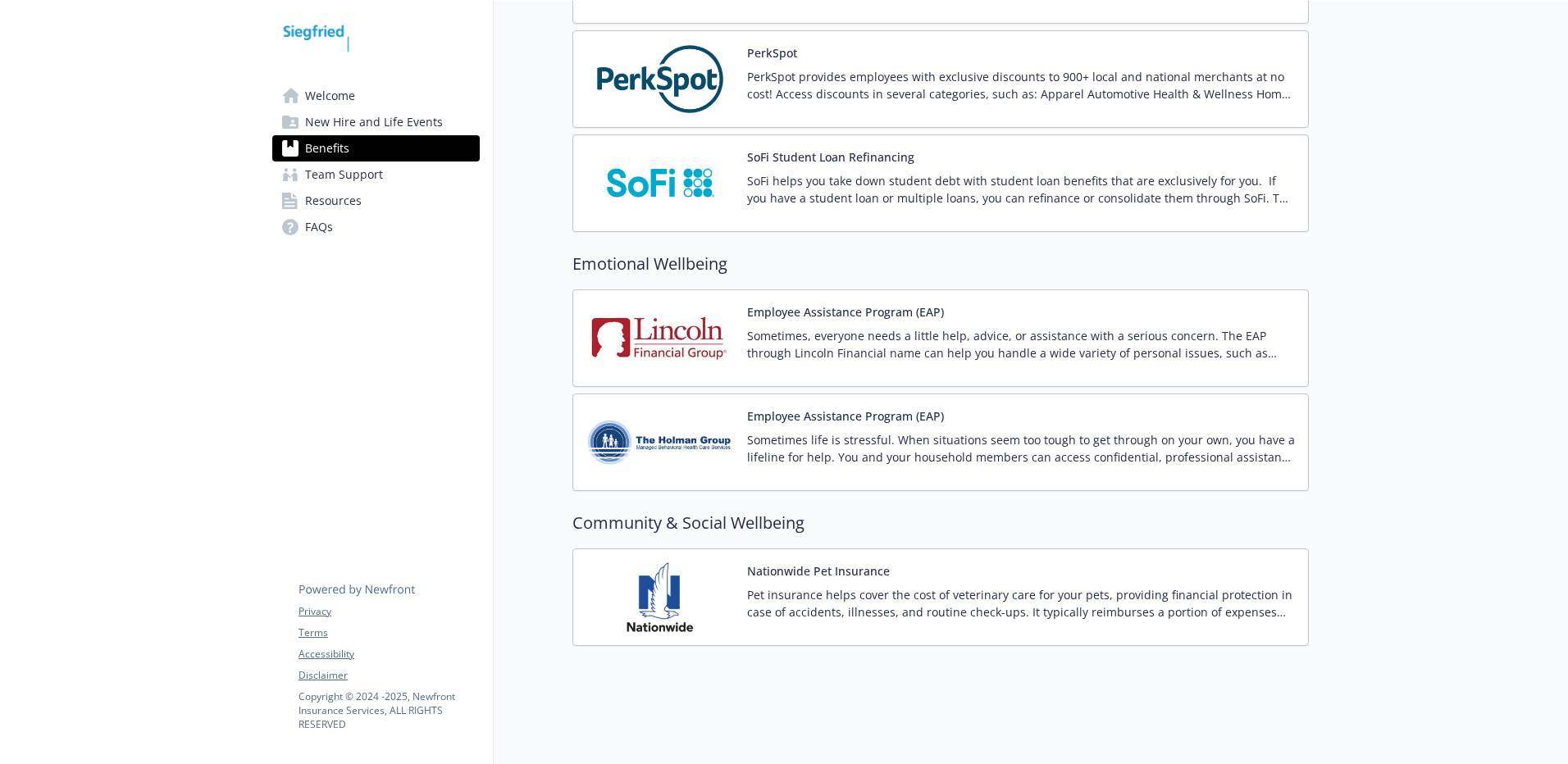
click at [672, 434] on img at bounding box center [660, 442] width 148 height 70
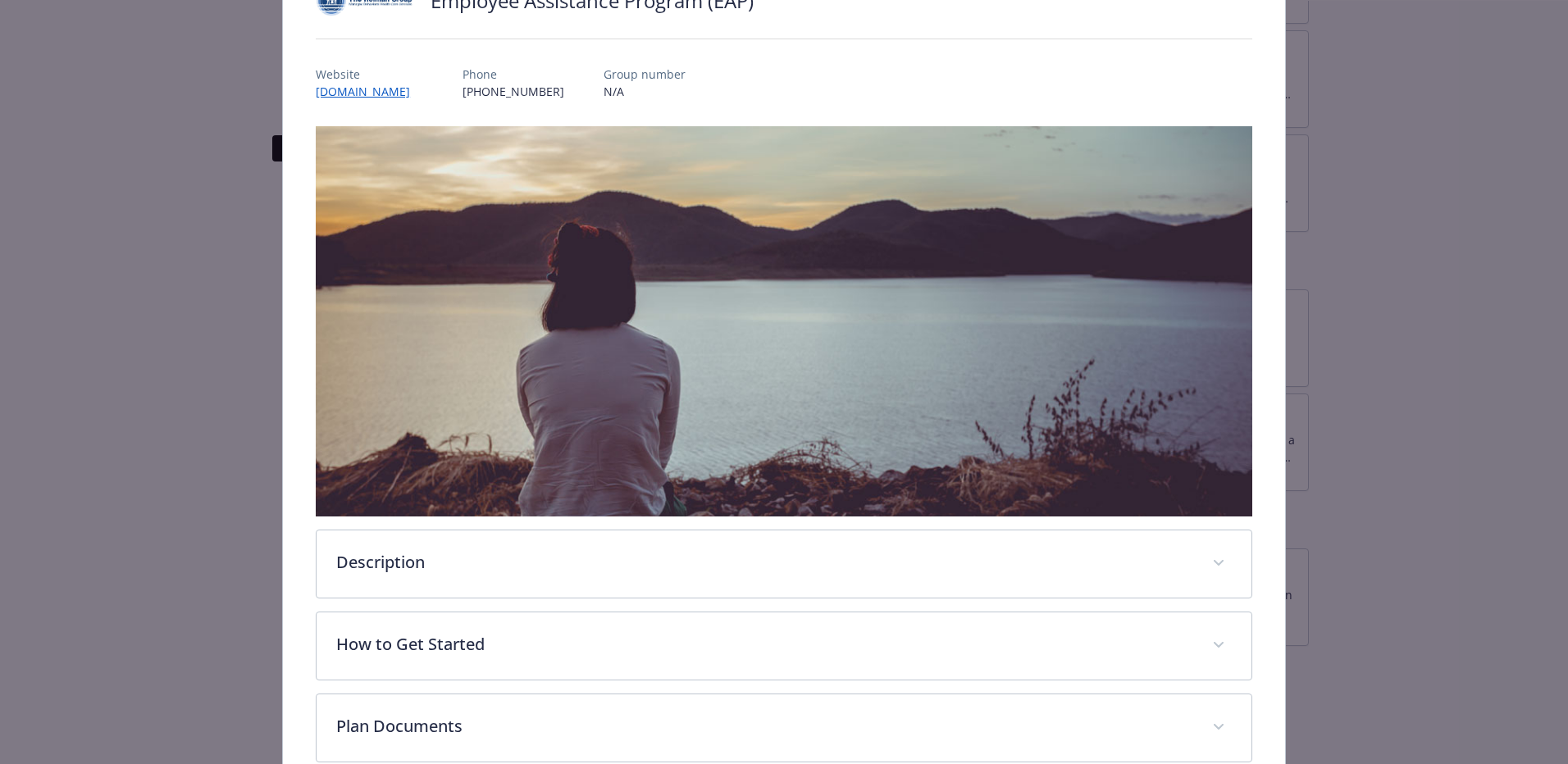
scroll to position [319, 0]
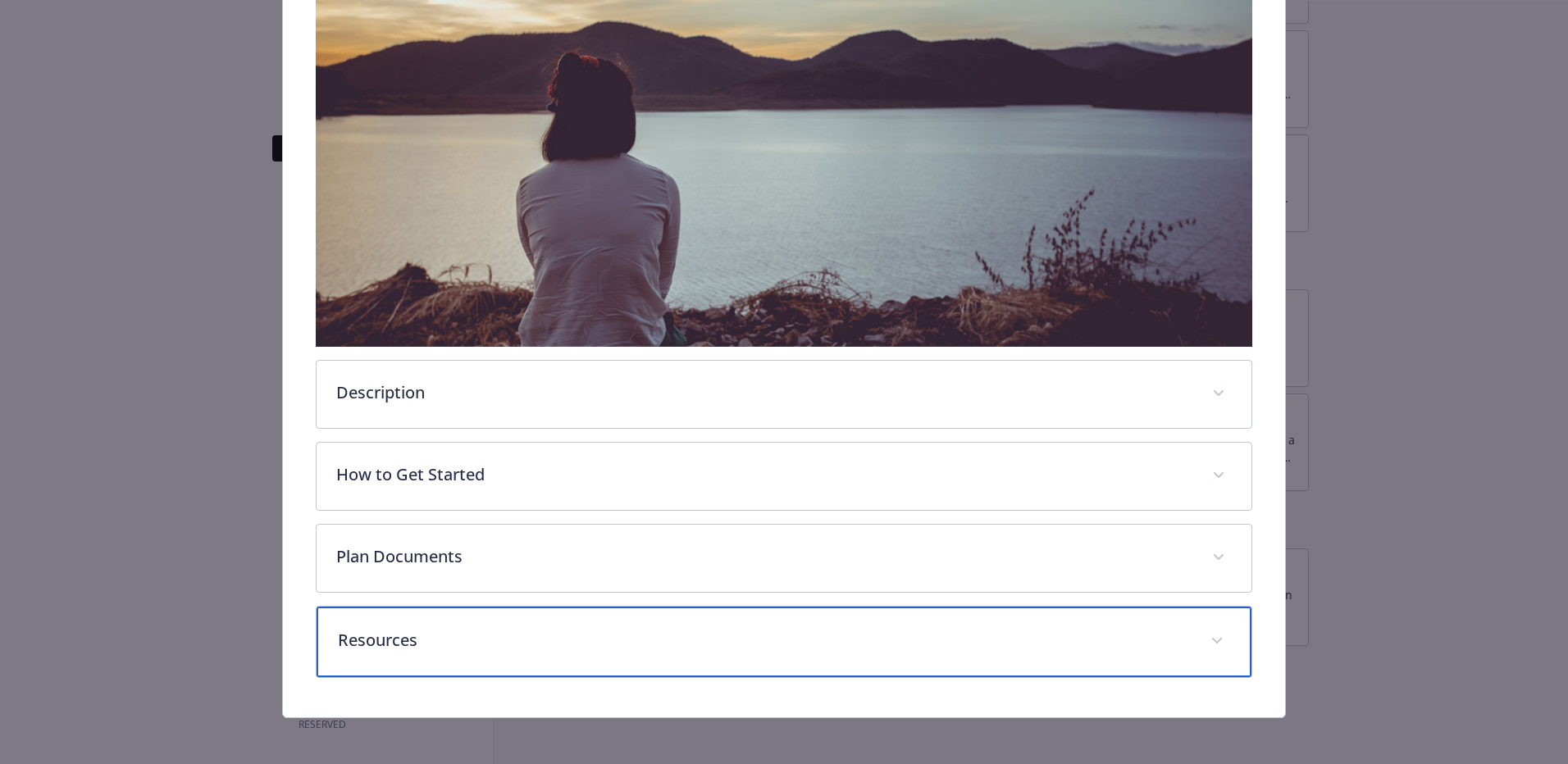
click at [1186, 641] on div "Resources" at bounding box center [784, 642] width 935 height 71
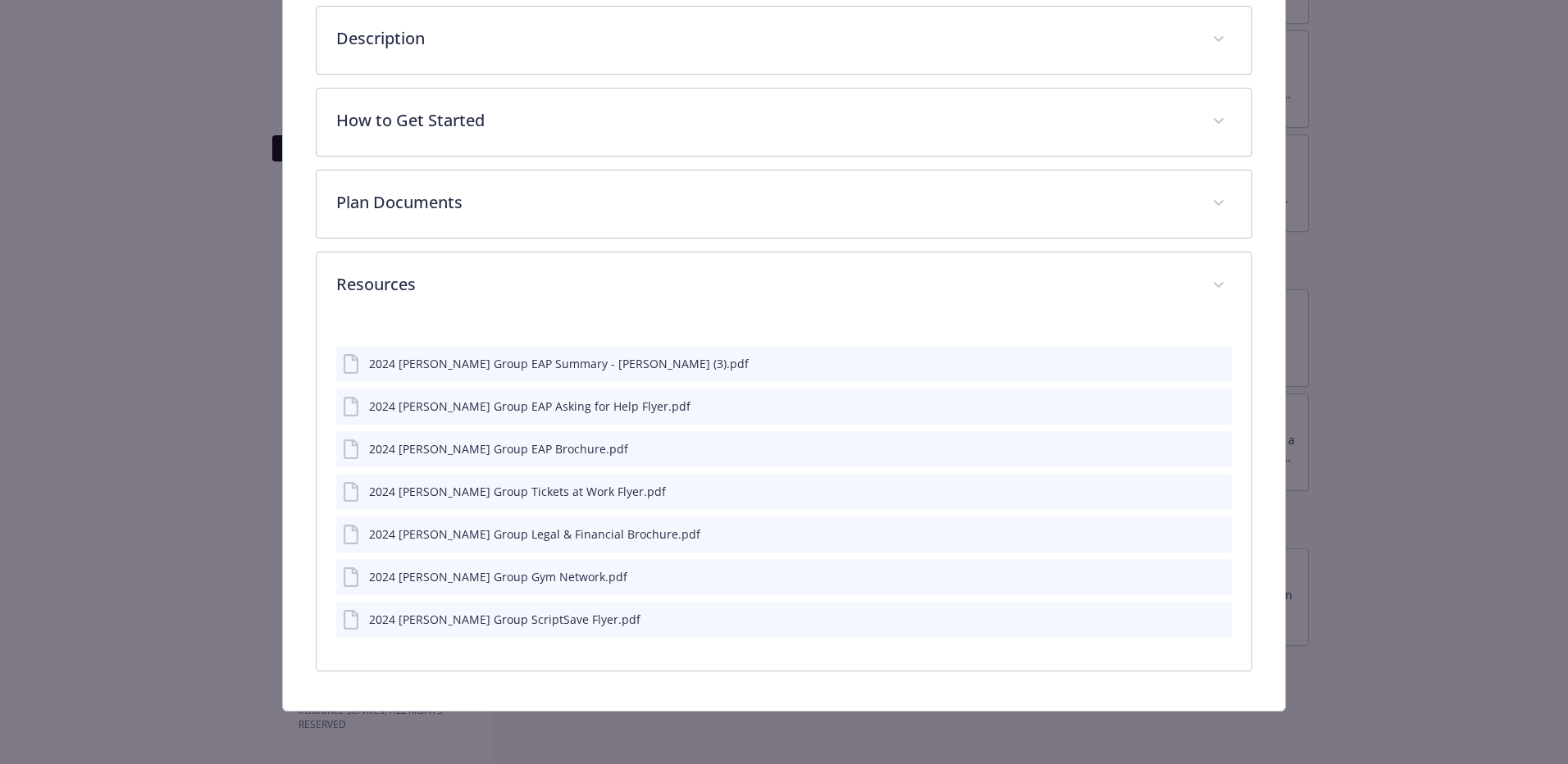
scroll to position [670, 0]
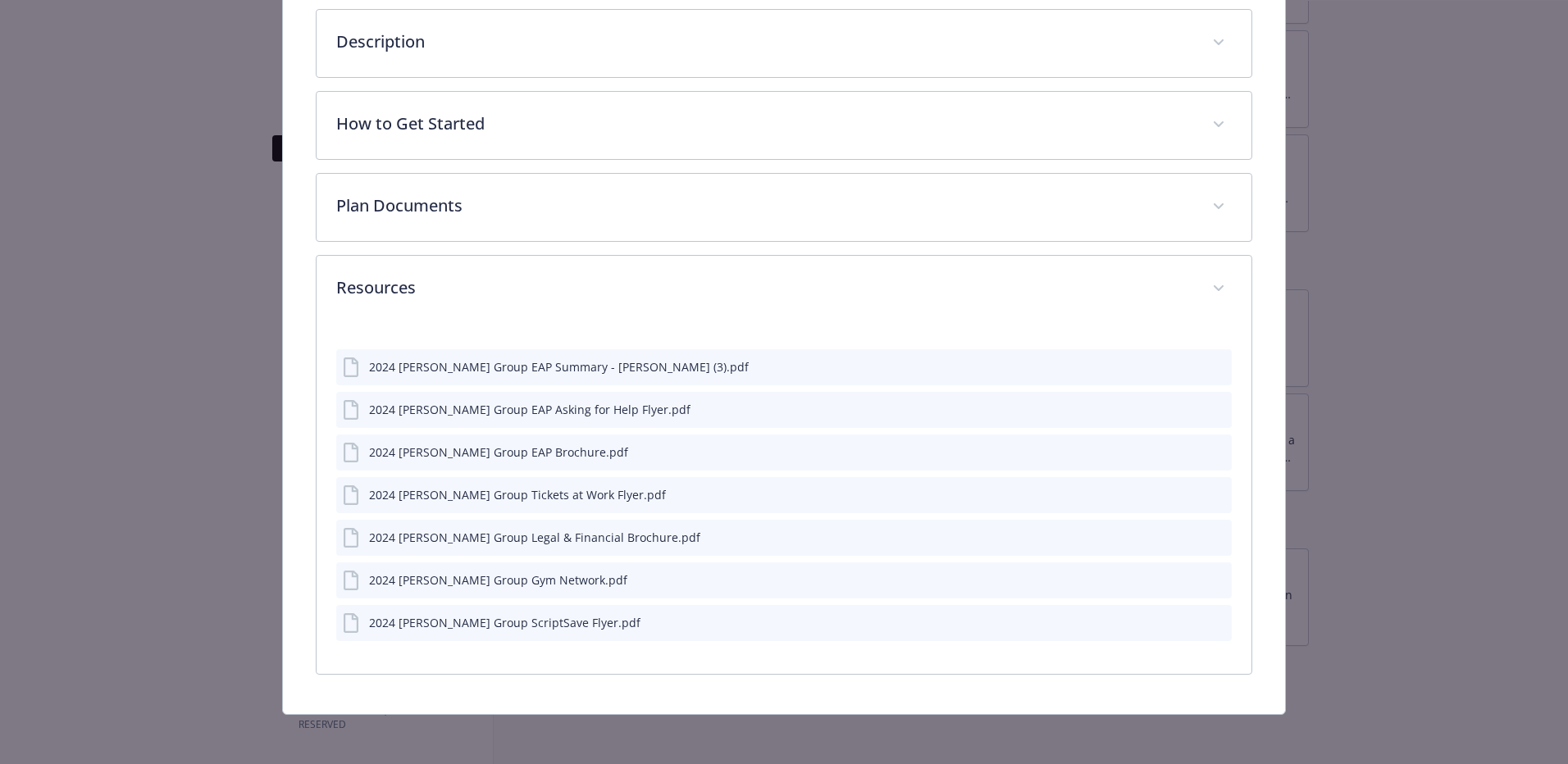
click at [1208, 575] on icon "preview file" at bounding box center [1215, 579] width 15 height 12
